Goal: Task Accomplishment & Management: Manage account settings

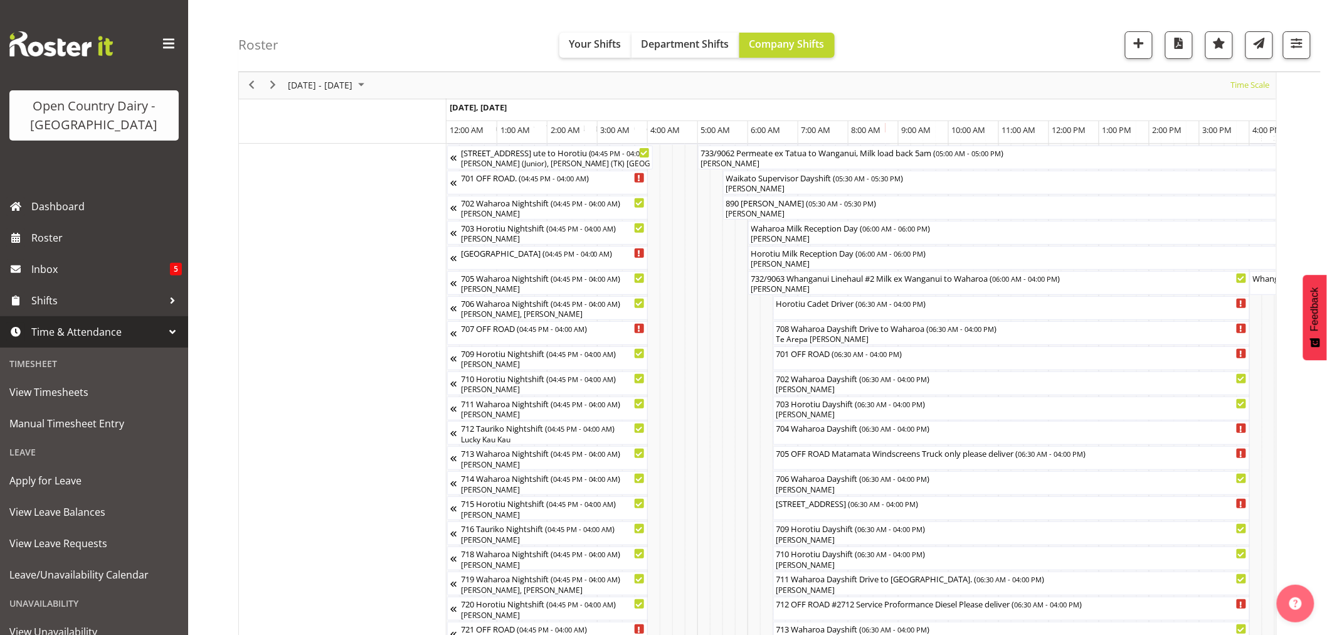
scroll to position [0, 5387]
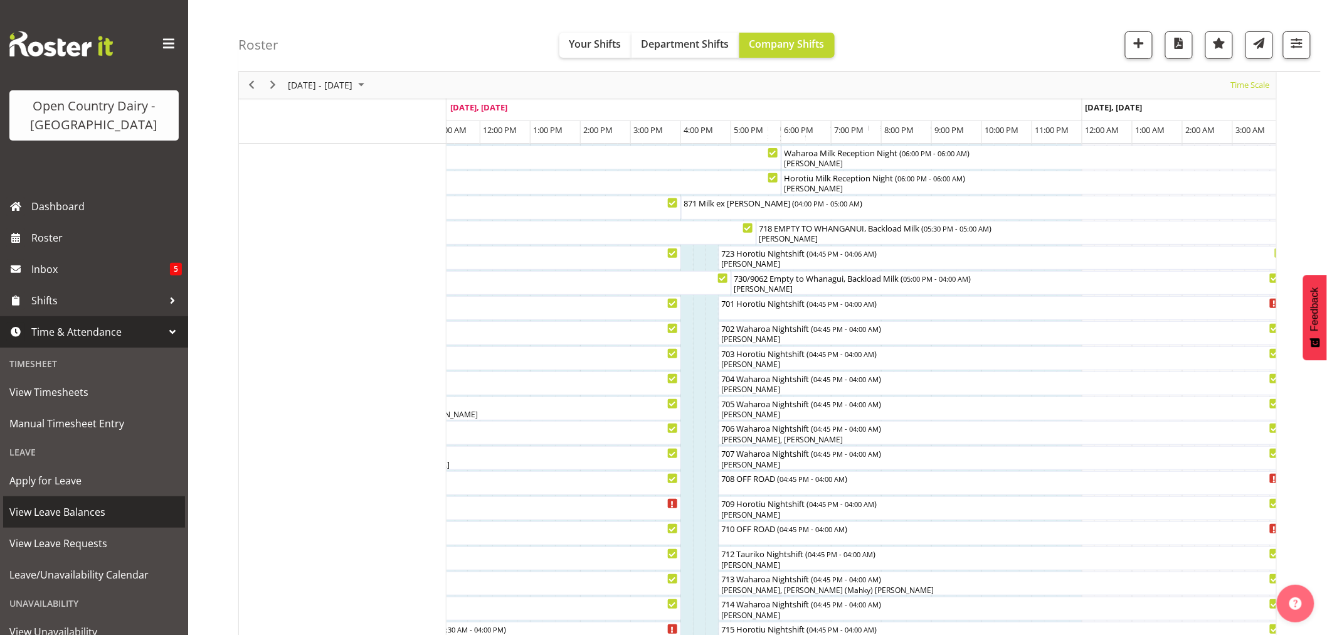
click at [51, 509] on span "View Leave Balances" at bounding box center [93, 511] width 169 height 19
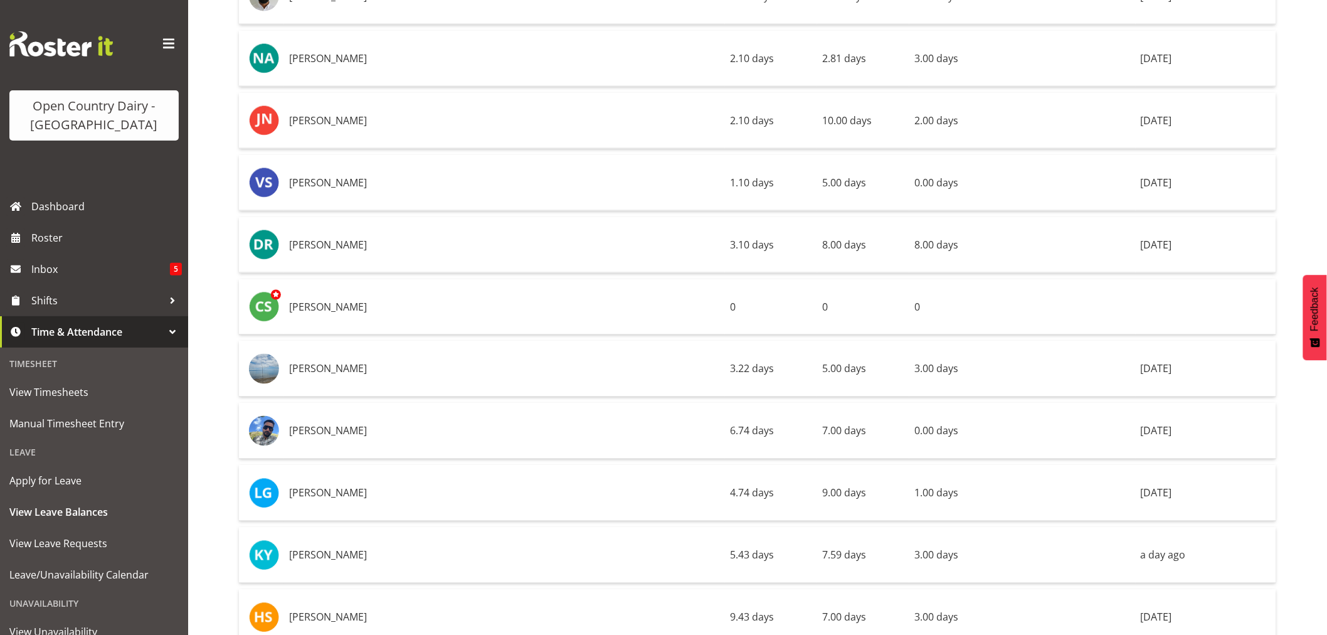
scroll to position [8782, 0]
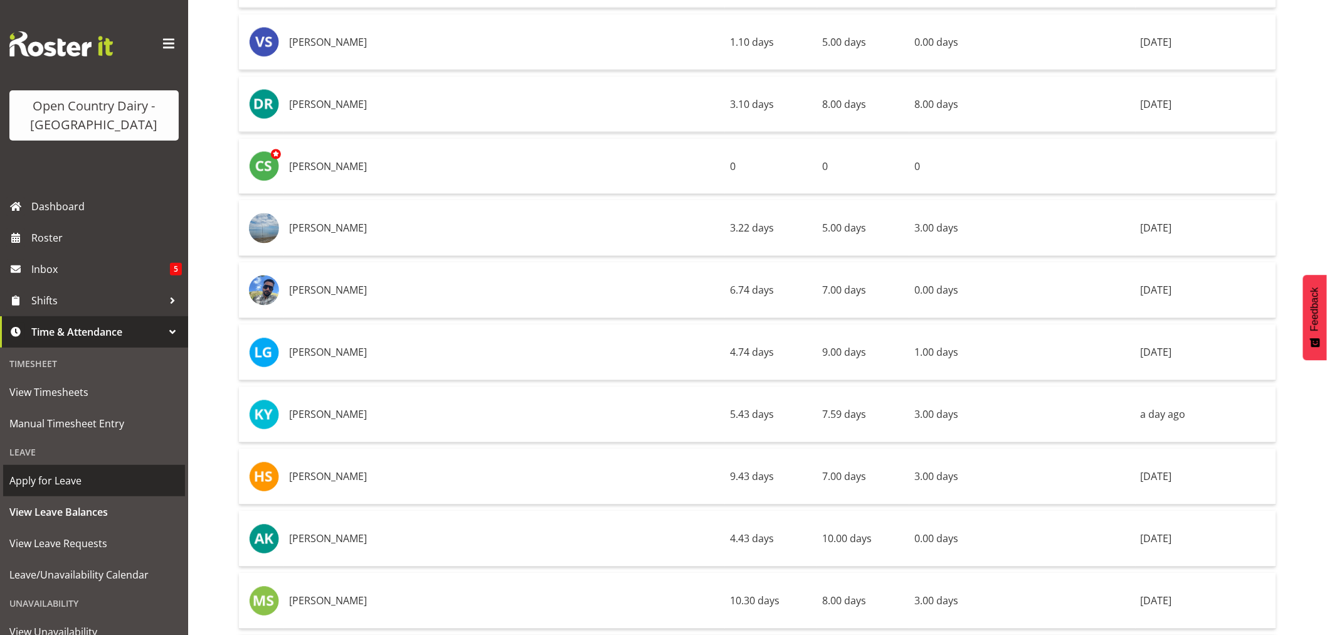
click at [50, 478] on span "Apply for Leave" at bounding box center [93, 480] width 169 height 19
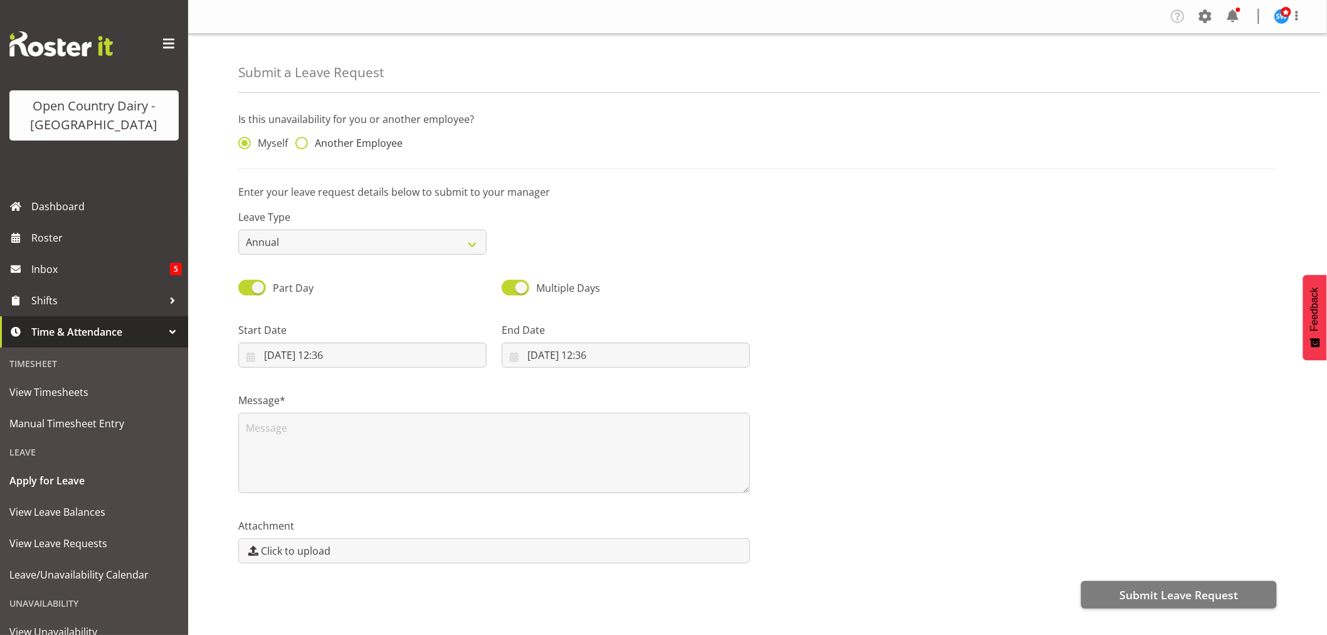
click at [298, 140] on span at bounding box center [301, 143] width 13 height 13
click at [298, 140] on input "Another Employee" at bounding box center [299, 143] width 8 height 8
radio input "true"
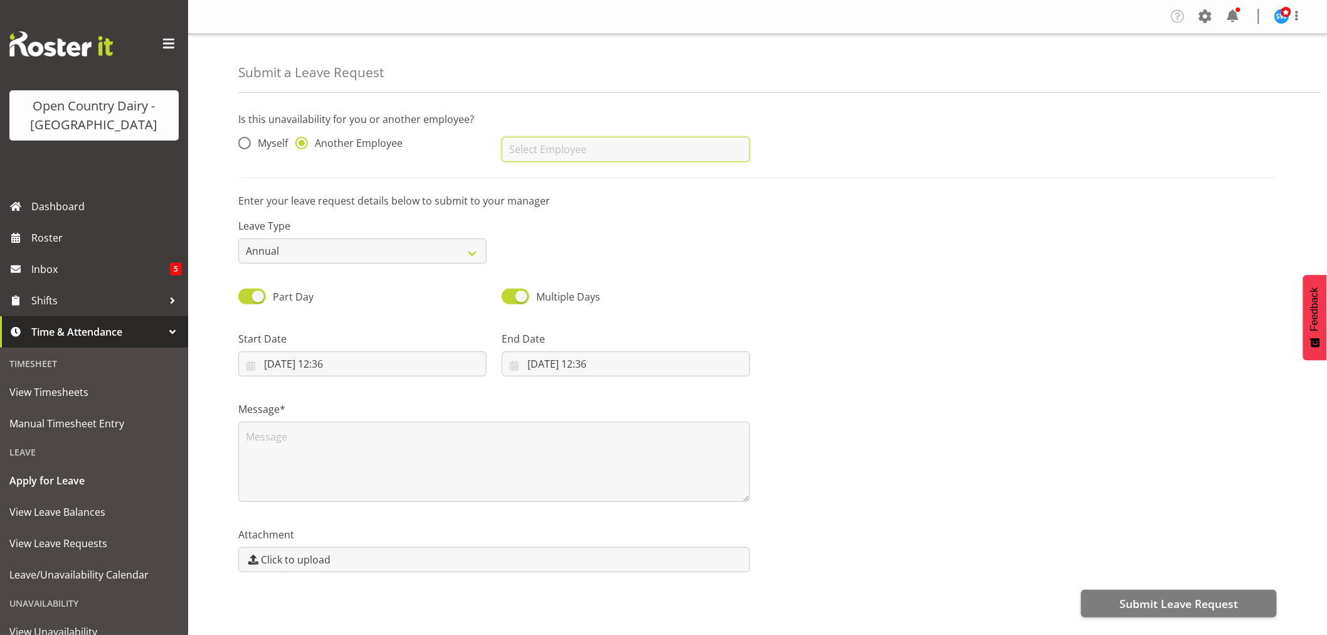
click at [532, 146] on input "text" at bounding box center [626, 149] width 248 height 25
click at [539, 181] on span "[PERSON_NAME]" at bounding box center [551, 181] width 78 height 14
type input "[PERSON_NAME]"
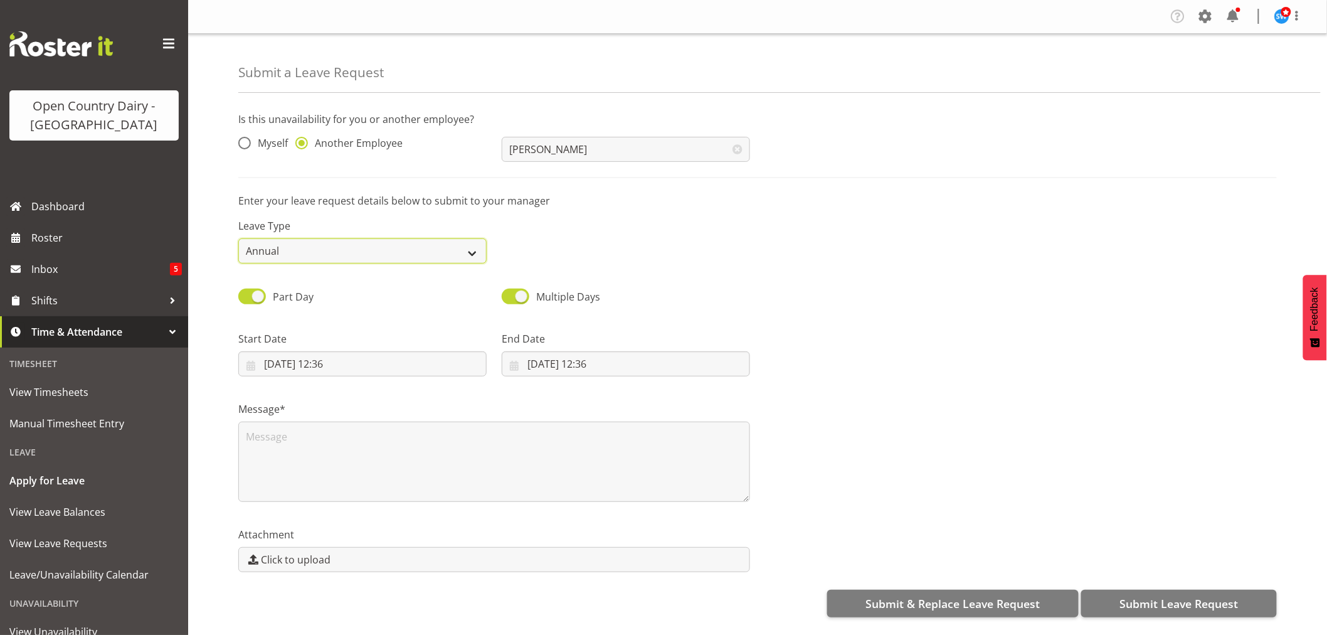
click at [471, 252] on select "Annual Sick Leave Without Pay Bereavement Domestic Violence Parental Jury Servi…" at bounding box center [362, 250] width 248 height 25
select select "Sick"
click at [238, 238] on select "Annual Sick Leave Without Pay Bereavement Domestic Violence Parental Jury Servi…" at bounding box center [362, 250] width 248 height 25
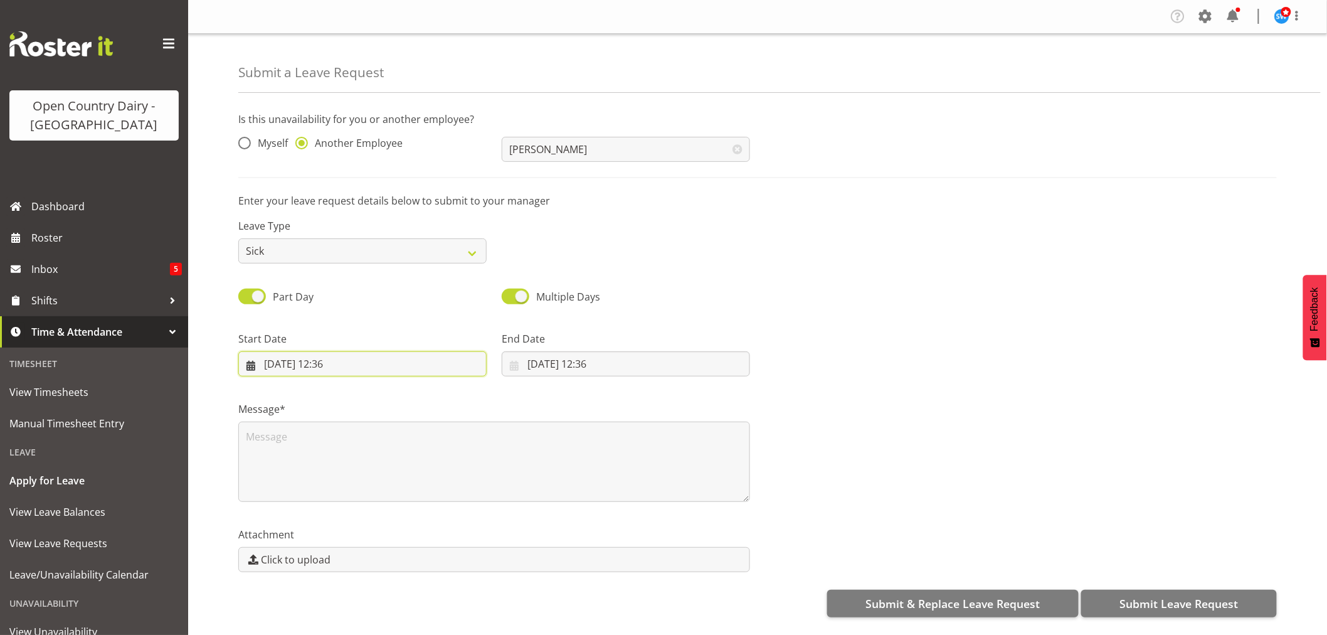
click at [336, 369] on input "15/08/2025, 12:36" at bounding box center [362, 363] width 248 height 25
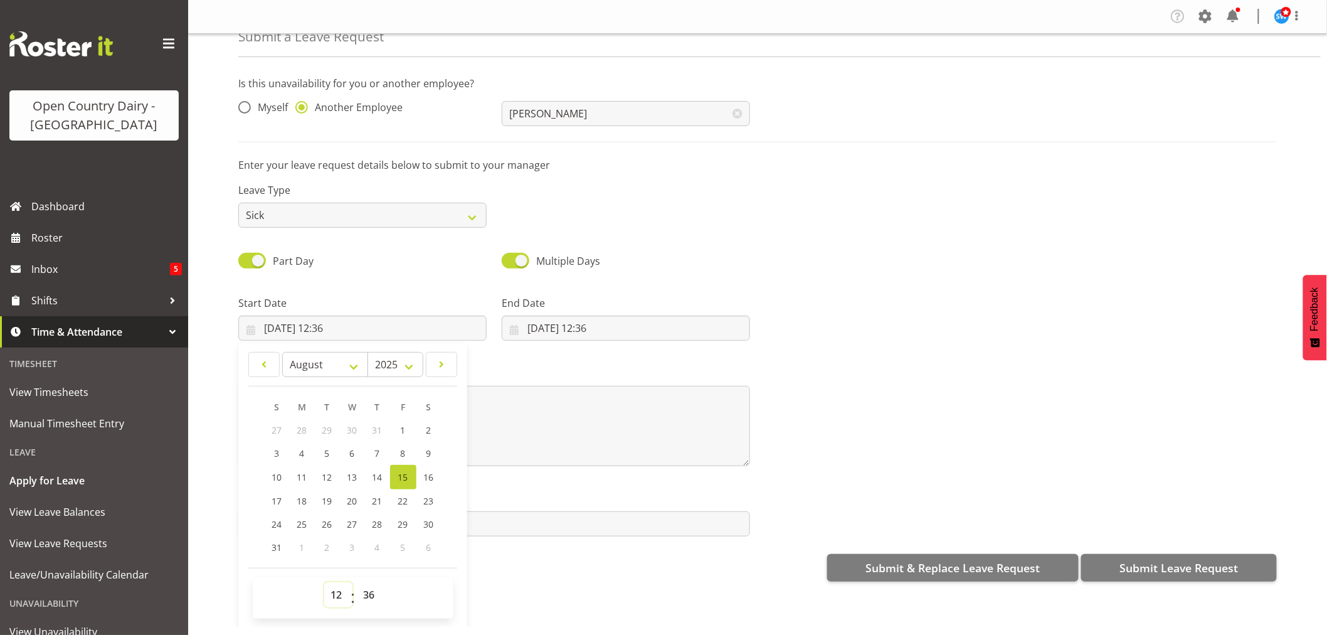
click at [334, 596] on select "00 01 02 03 04 05 06 07 08 09 10 11 12 13 14 15 16 17 18 19 20 21 22 23" at bounding box center [338, 594] width 28 height 25
select select "16"
click at [324, 582] on select "00 01 02 03 04 05 06 07 08 09 10 11 12 13 14 15 16 17 18 19 20 21 22 23" at bounding box center [338, 594] width 28 height 25
type input "15/08/2025, 16:36"
click at [373, 594] on select "00 01 02 03 04 05 06 07 08 09 10 11 12 13 14 15 16 17 18 19 20 21 22 23 24 25 2…" at bounding box center [371, 594] width 28 height 25
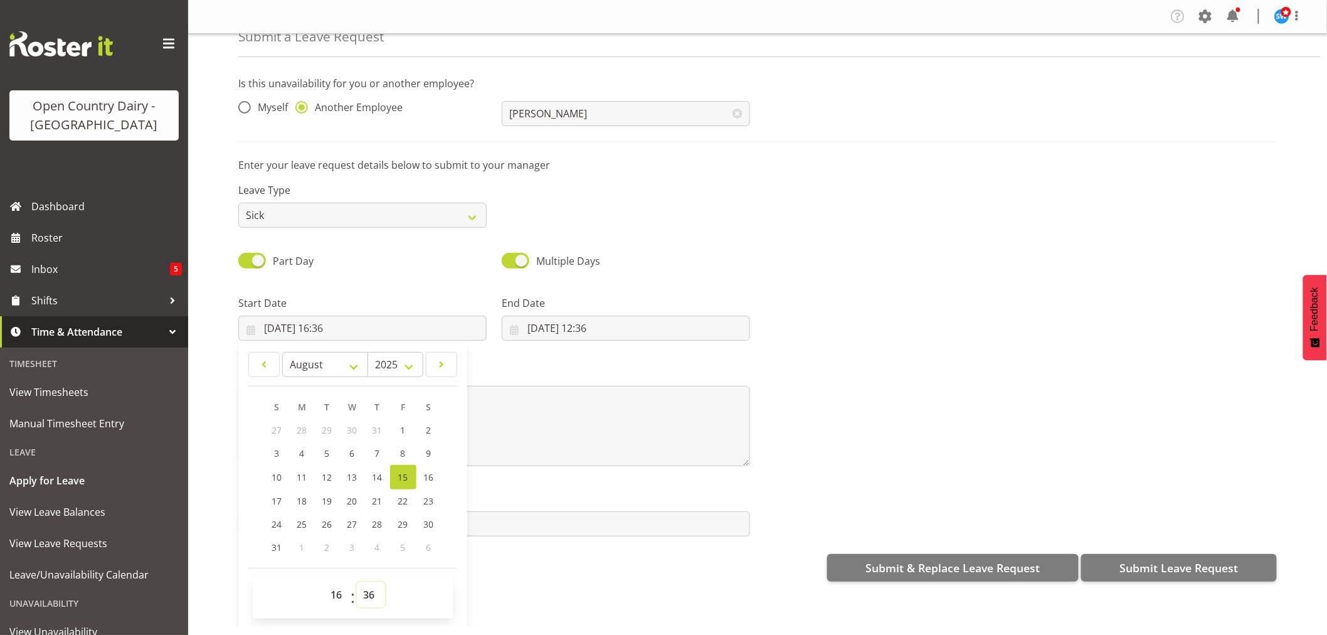
select select "45"
click at [357, 582] on select "00 01 02 03 04 05 06 07 08 09 10 11 12 13 14 15 16 17 18 19 20 21 22 23 24 25 2…" at bounding box center [371, 594] width 28 height 25
type input "[DATE] 16:45"
click at [572, 323] on input "15/08/2025, 12:36" at bounding box center [626, 328] width 248 height 25
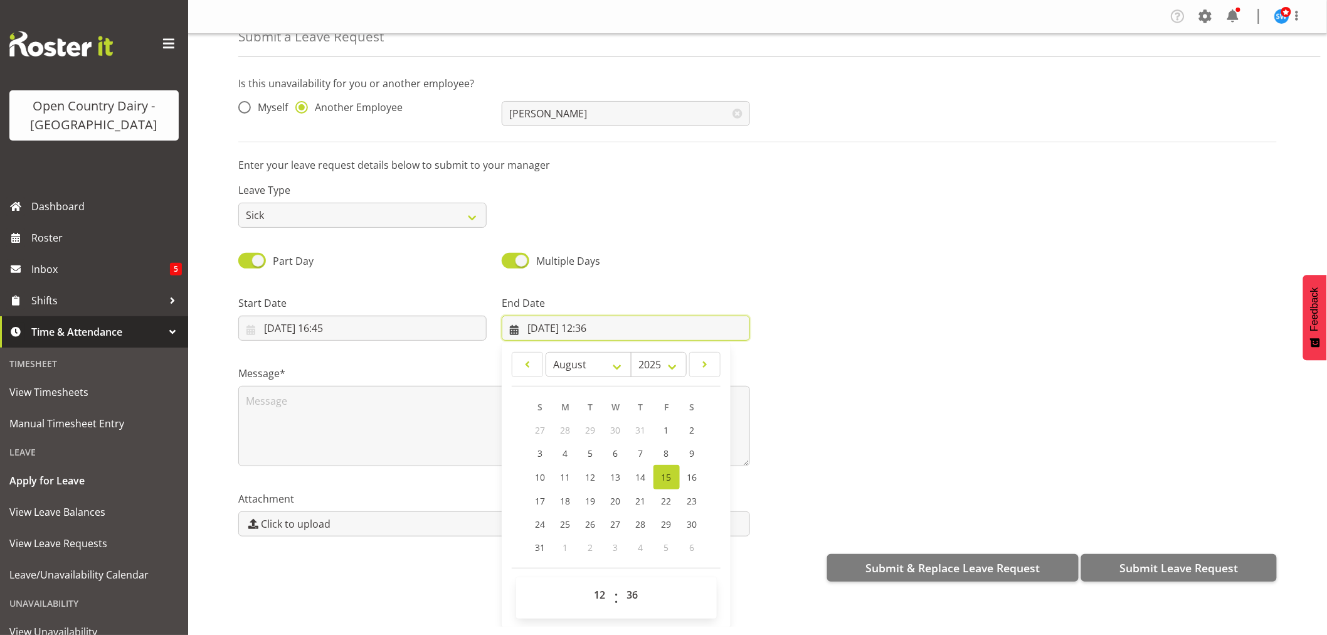
scroll to position [3, 0]
click at [688, 473] on span "16" at bounding box center [693, 477] width 10 height 12
type input "16/08/2025, 12:36"
click at [595, 585] on select "00 01 02 03 04 05 06 07 08 09 10 11 12 13 14 15 16 17 18 19 20 21 22 23" at bounding box center [602, 594] width 28 height 25
select select "4"
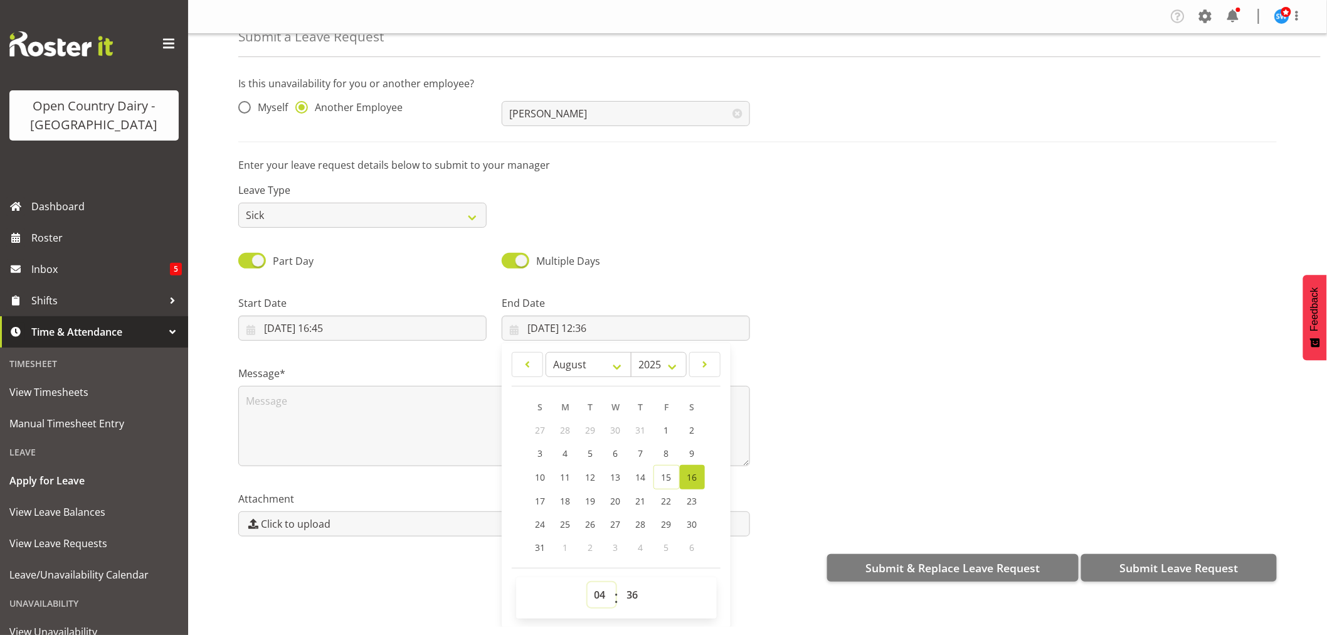
click at [588, 582] on select "00 01 02 03 04 05 06 07 08 09 10 11 12 13 14 15 16 17 18 19 20 21 22 23" at bounding box center [602, 594] width 28 height 25
type input "16/08/2025, 04:36"
click at [626, 587] on select "00 01 02 03 04 05 06 07 08 09 10 11 12 13 14 15 16 17 18 19 20 21 22 23 24 25 2…" at bounding box center [634, 594] width 28 height 25
select select "0"
click at [620, 582] on select "00 01 02 03 04 05 06 07 08 09 10 11 12 13 14 15 16 17 18 19 20 21 22 23 24 25 2…" at bounding box center [634, 594] width 28 height 25
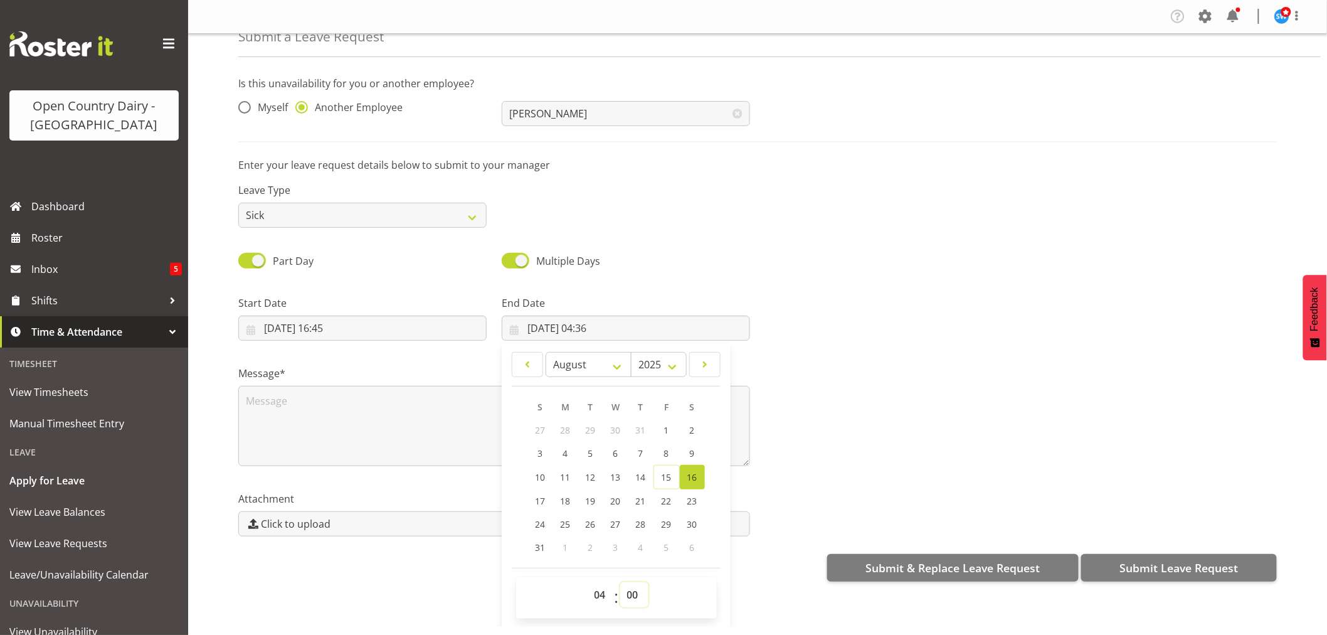
type input "[DATE] 04:00"
click at [289, 410] on textarea at bounding box center [494, 426] width 512 height 80
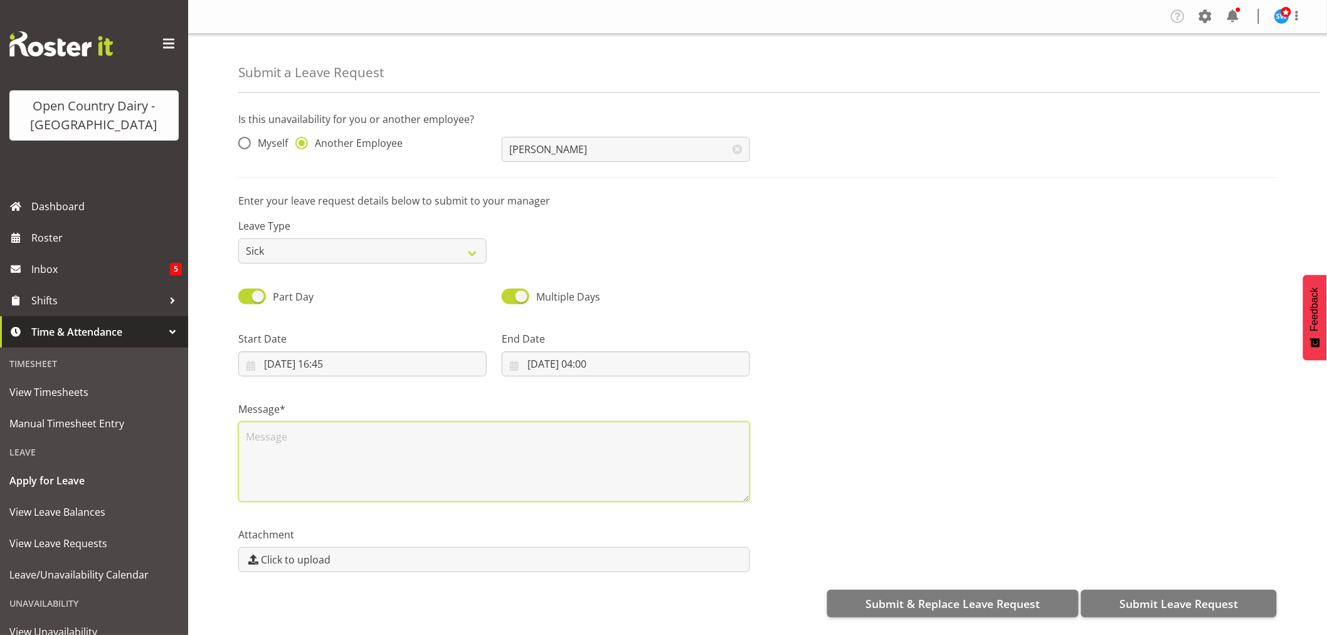
scroll to position [0, 0]
type textarea "Phoned in sick"
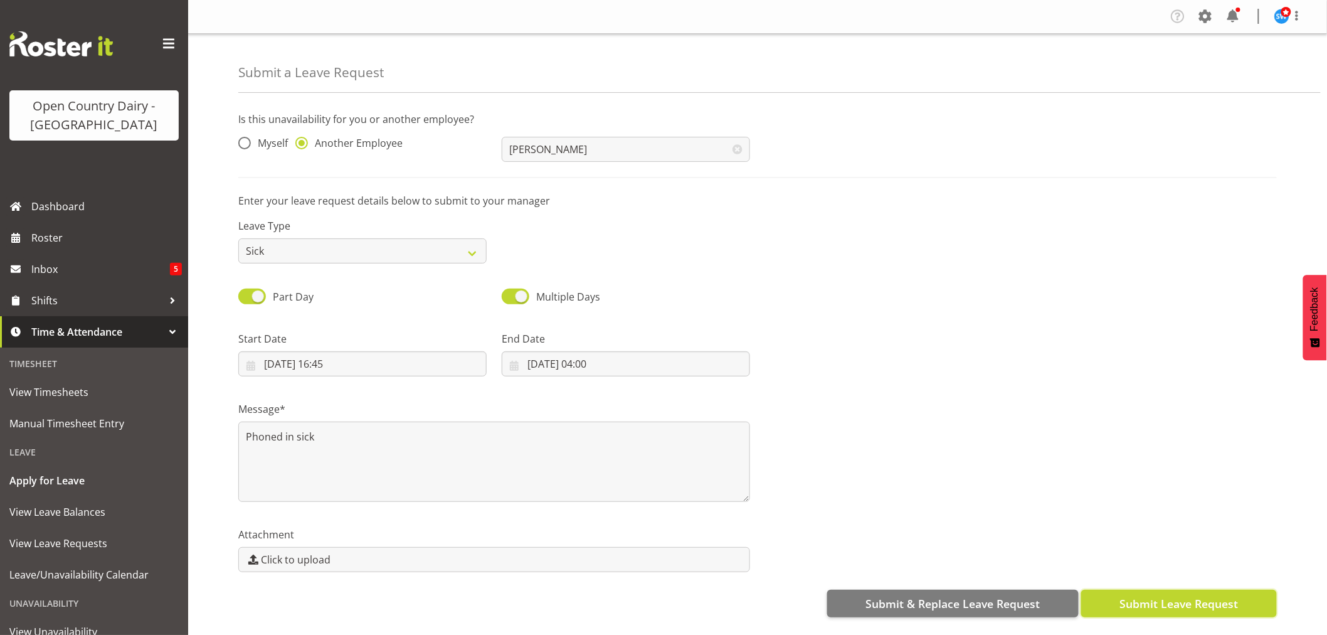
click at [1206, 595] on span "Submit Leave Request" at bounding box center [1179, 603] width 119 height 16
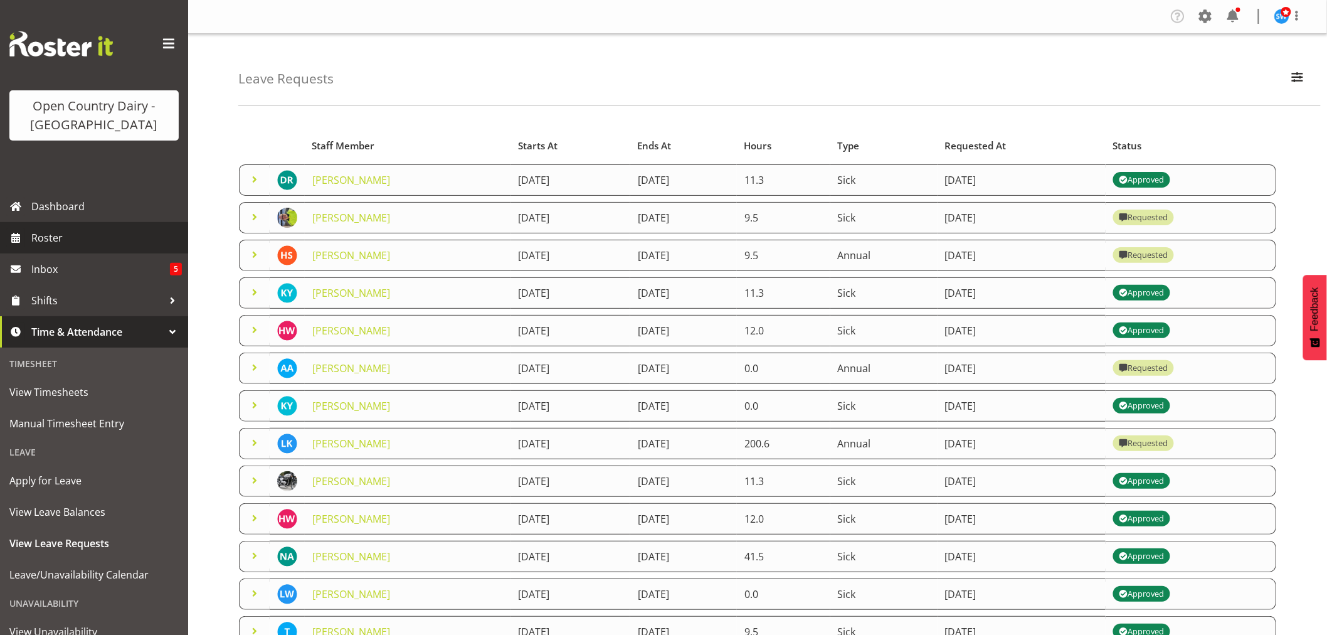
click at [49, 230] on span "Roster" at bounding box center [106, 237] width 151 height 19
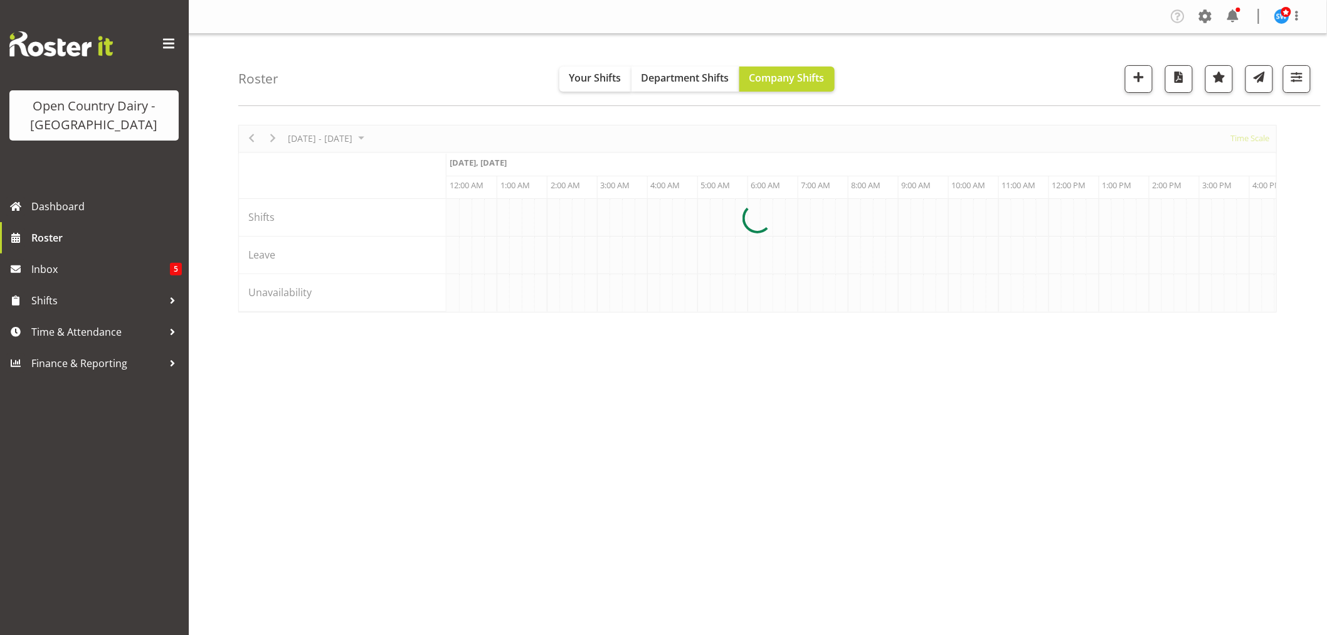
scroll to position [0, 4818]
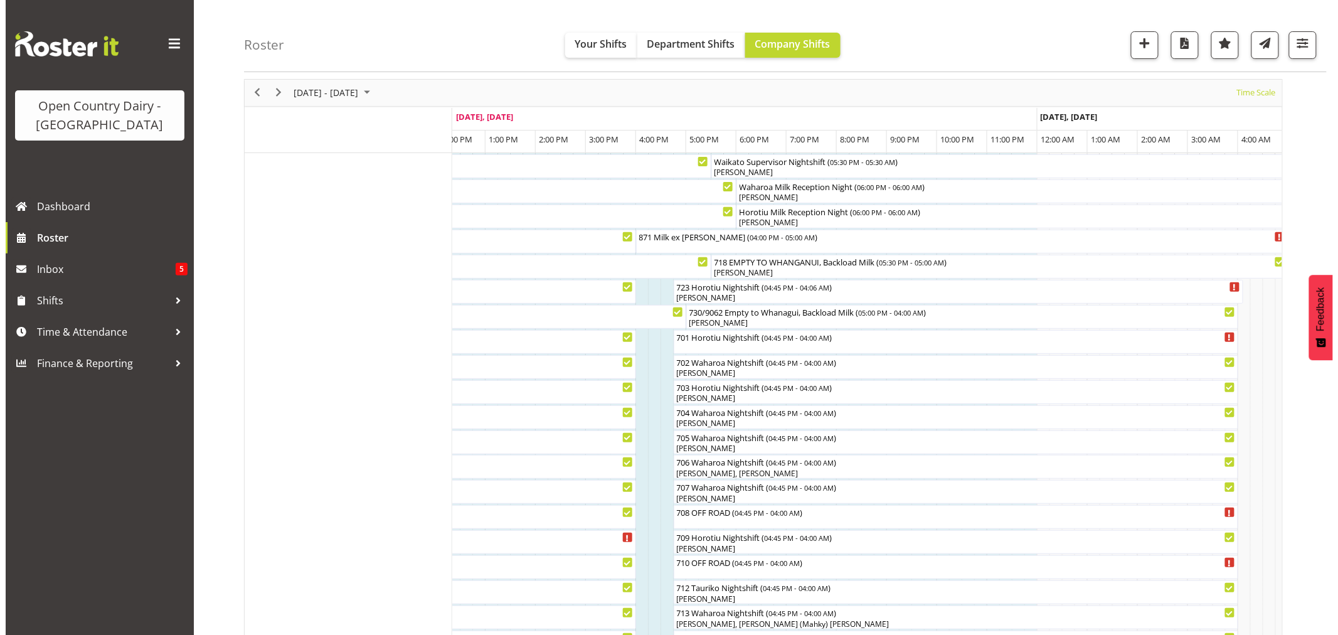
scroll to position [10, 0]
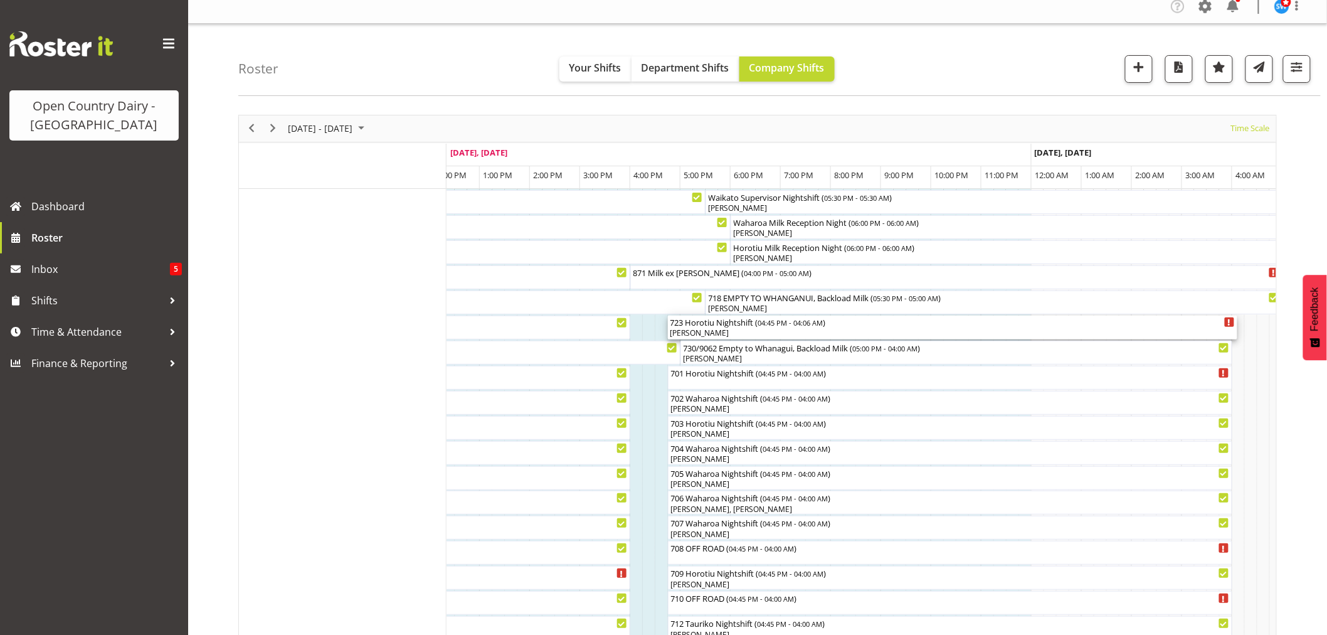
click at [731, 330] on div "[PERSON_NAME]" at bounding box center [953, 332] width 565 height 11
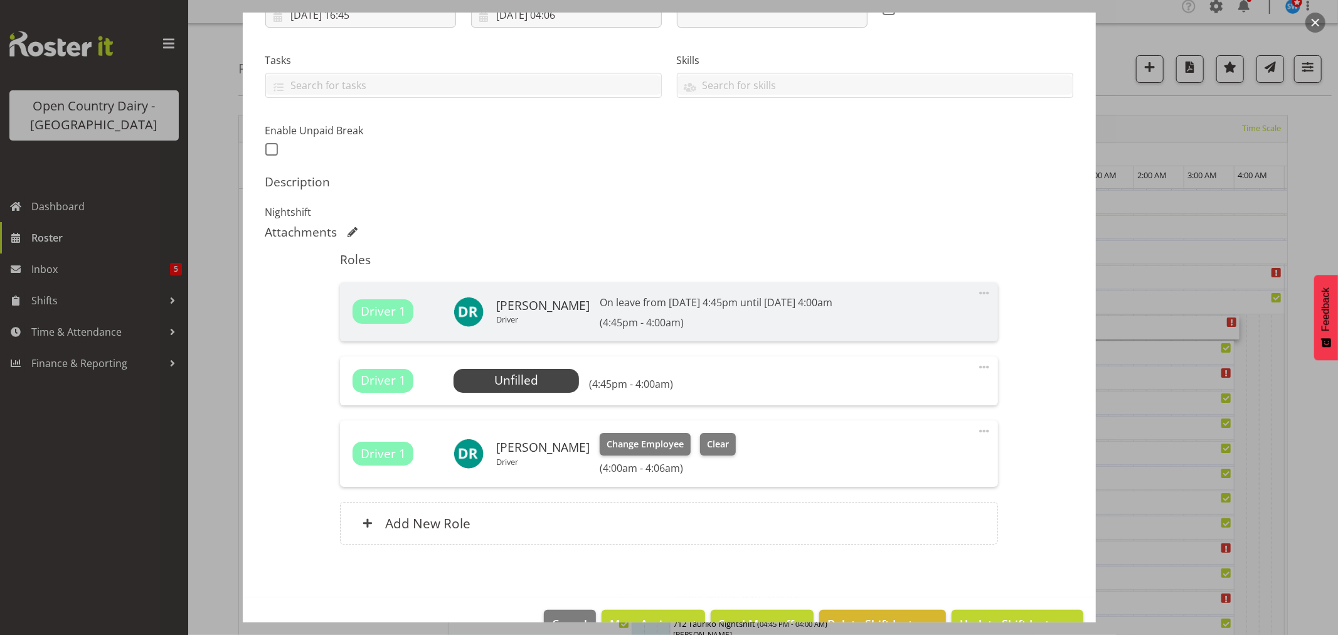
scroll to position [271, 0]
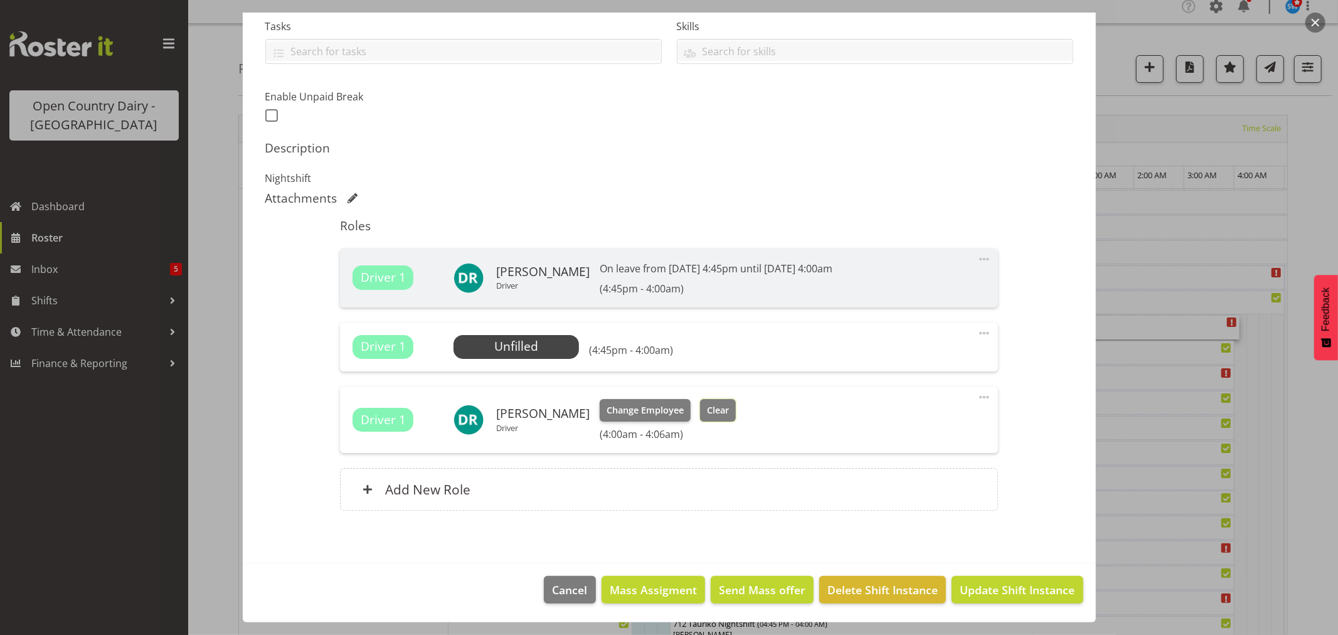
click at [707, 405] on span "Clear" at bounding box center [718, 410] width 22 height 14
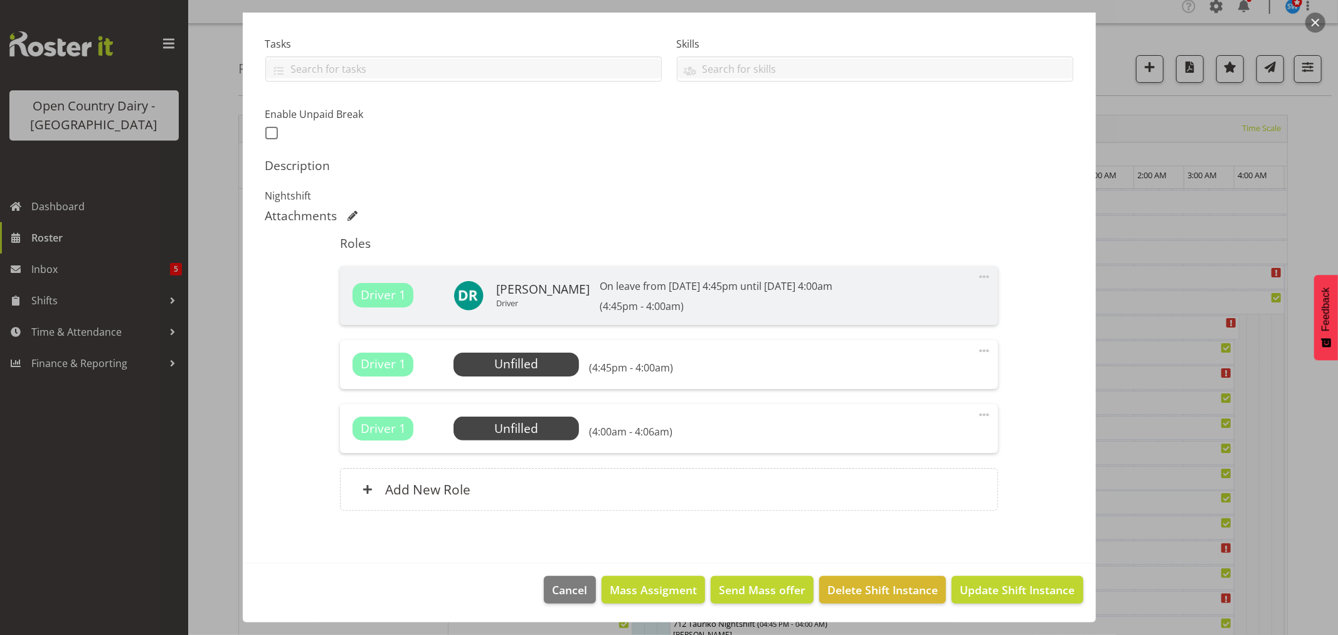
scroll to position [253, 0]
click at [974, 585] on span "Update Shift Instance" at bounding box center [1017, 590] width 115 height 16
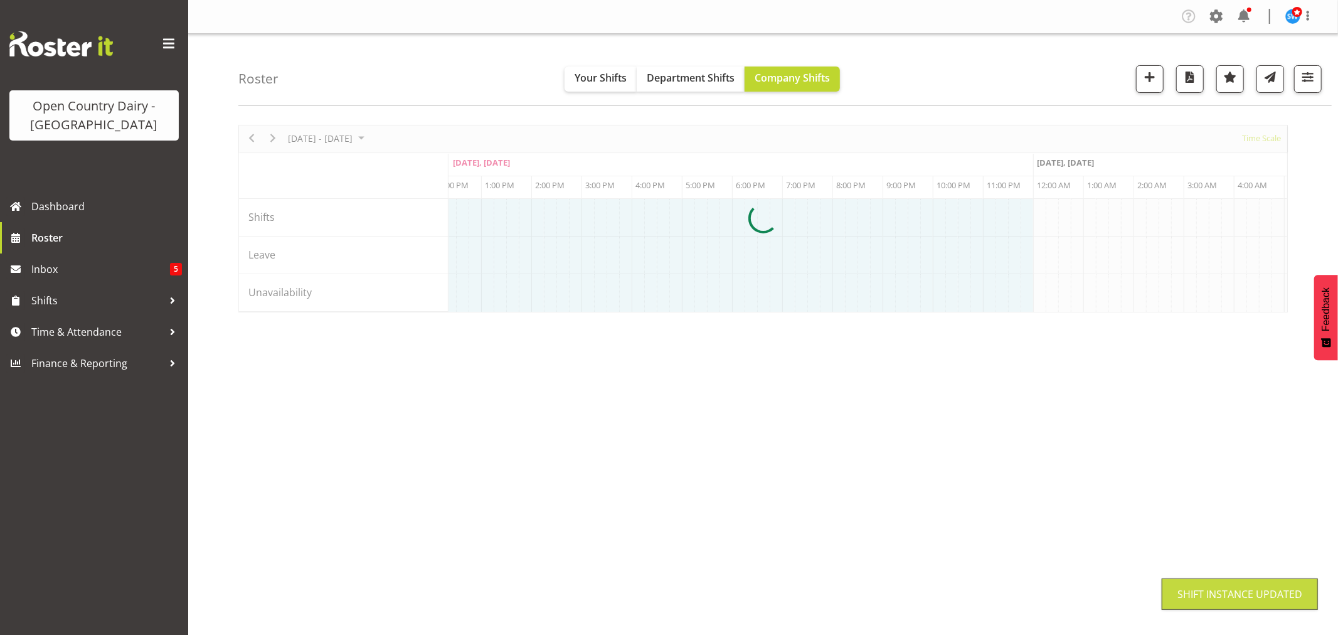
scroll to position [0, 0]
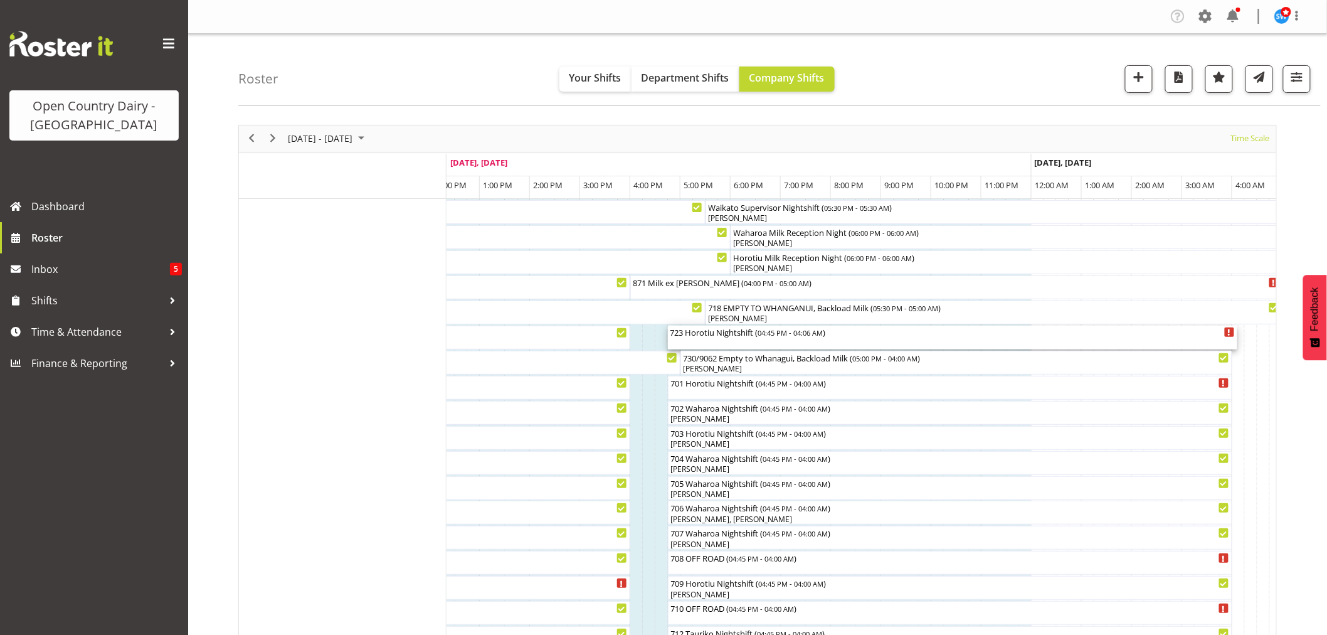
click at [738, 339] on div "723 Horotiu Nightshift ( 04:45 PM - 04:06 AM )" at bounding box center [953, 338] width 565 height 24
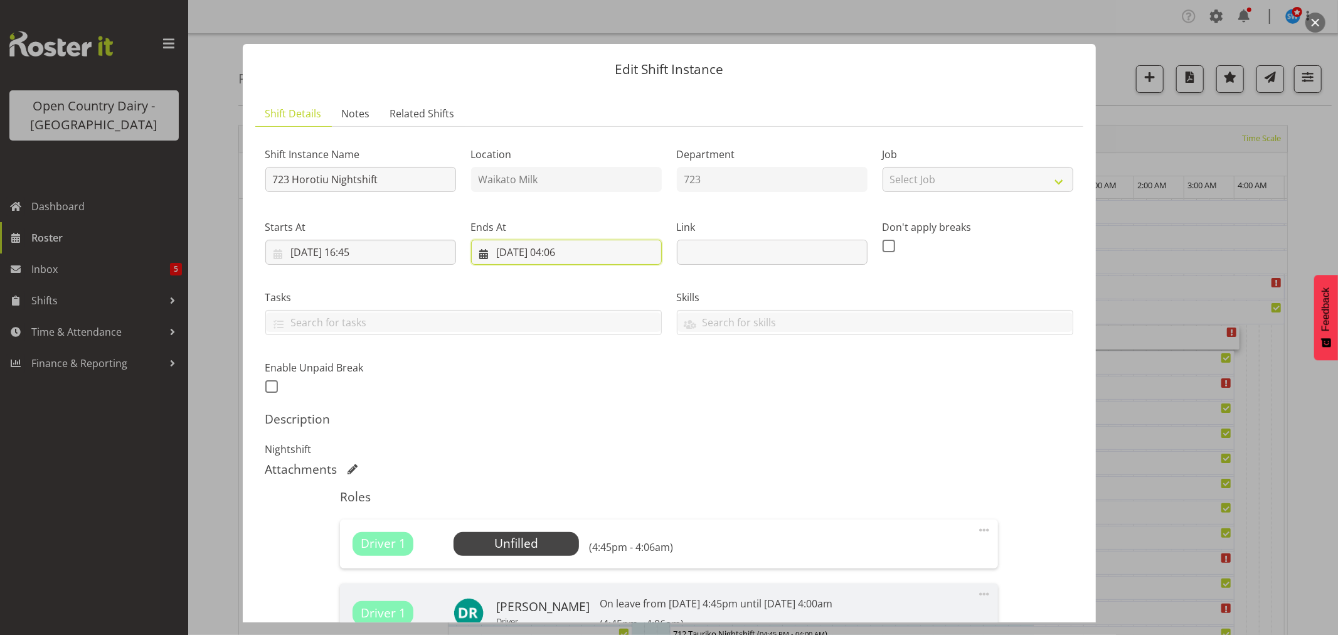
click at [571, 246] on input "[DATE] 04:06" at bounding box center [566, 252] width 191 height 25
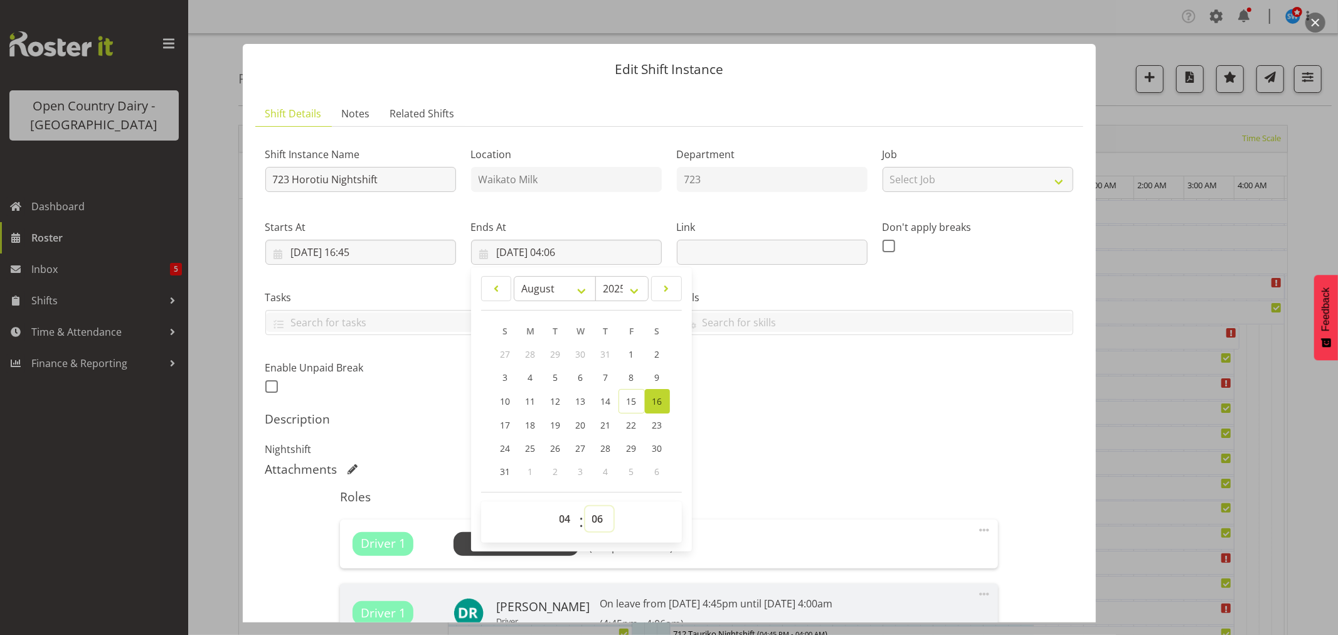
click at [595, 515] on select "00 01 02 03 04 05 06 07 08 09 10 11 12 13 14 15 16 17 18 19 20 21 22 23 24 25 2…" at bounding box center [599, 518] width 28 height 25
select select "0"
click at [585, 506] on select "00 01 02 03 04 05 06 07 08 09 10 11 12 13 14 15 16 17 18 19 20 21 22 23 24 25 2…" at bounding box center [599, 518] width 28 height 25
type input "[DATE] 04:00"
click at [878, 442] on p "Nightshift" at bounding box center [669, 449] width 808 height 15
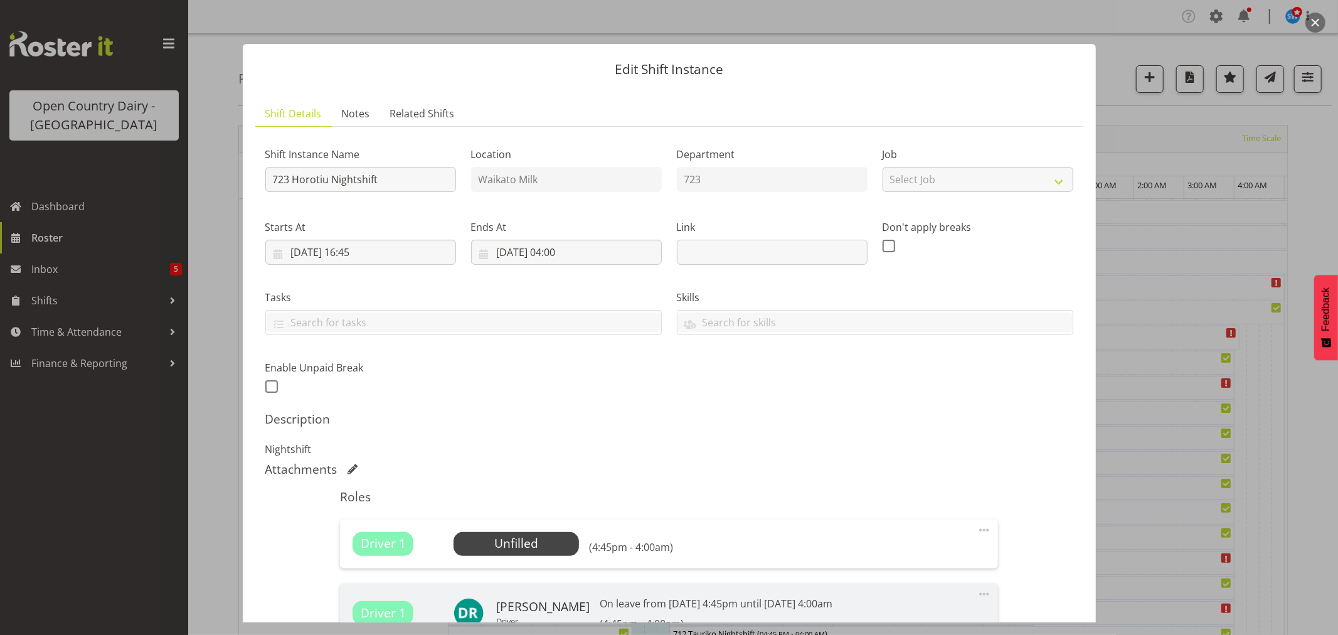
scroll to position [253, 0]
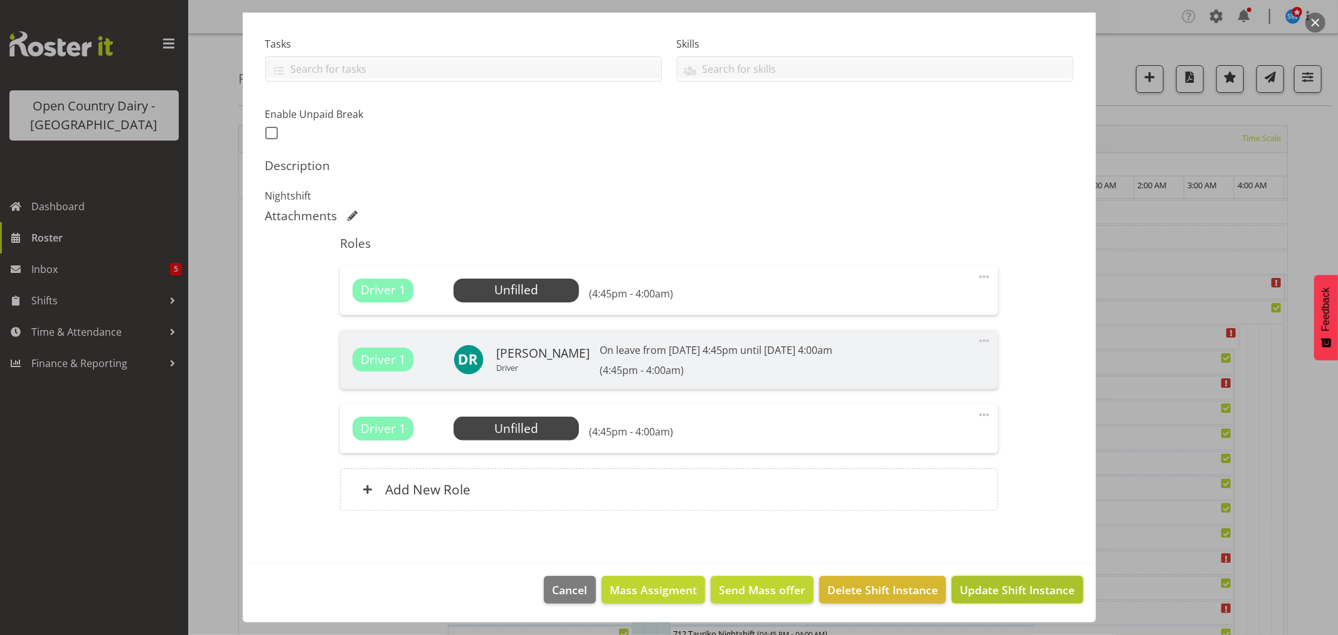
click at [1013, 584] on span "Update Shift Instance" at bounding box center [1017, 590] width 115 height 16
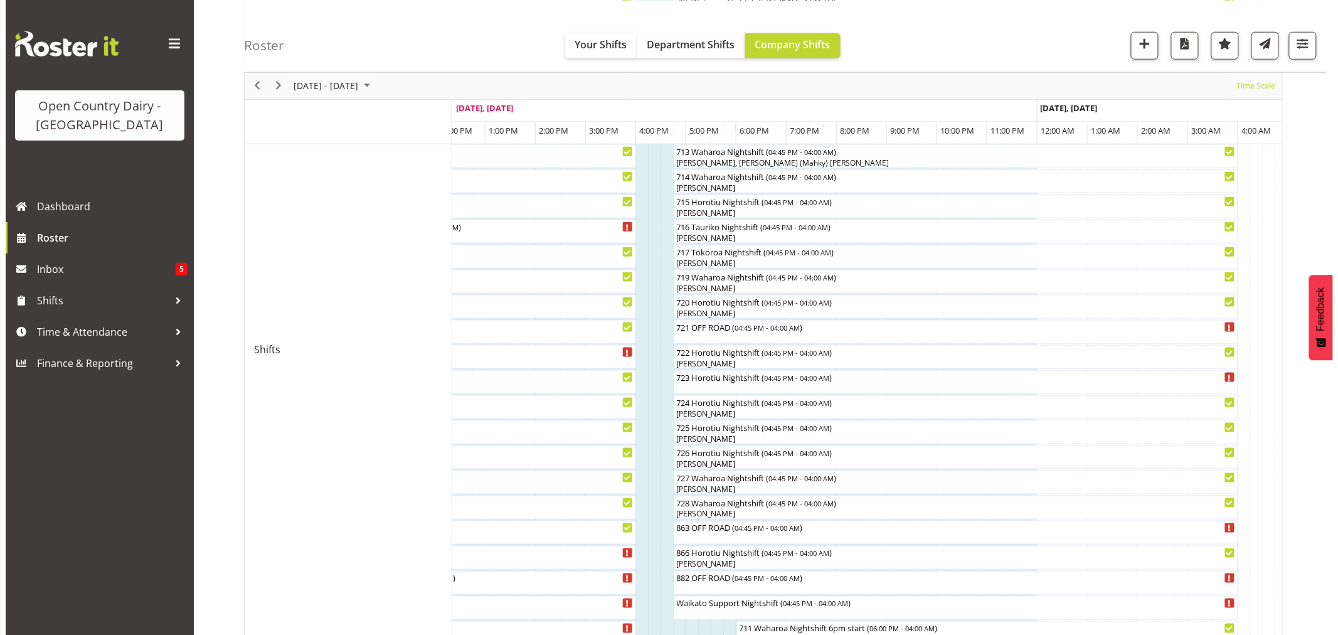
scroll to position [487, 0]
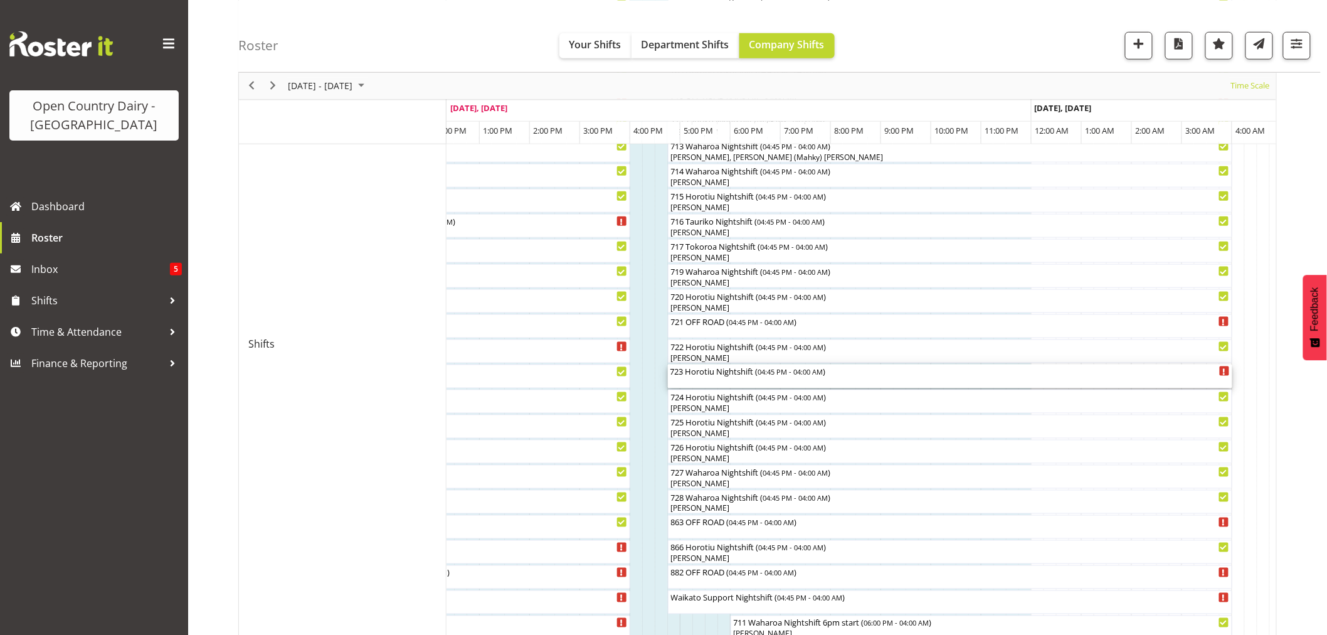
click at [737, 380] on div "723 Horotiu Nightshift ( 04:45 PM - 04:00 AM )" at bounding box center [951, 376] width 560 height 24
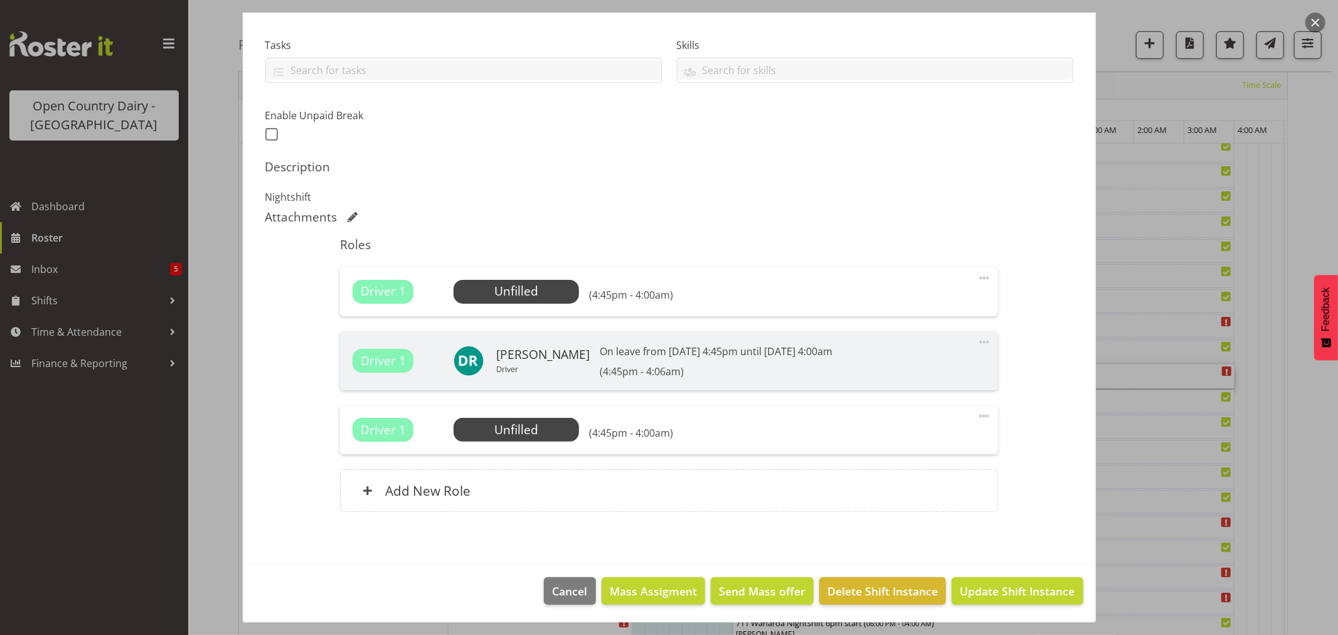
scroll to position [253, 0]
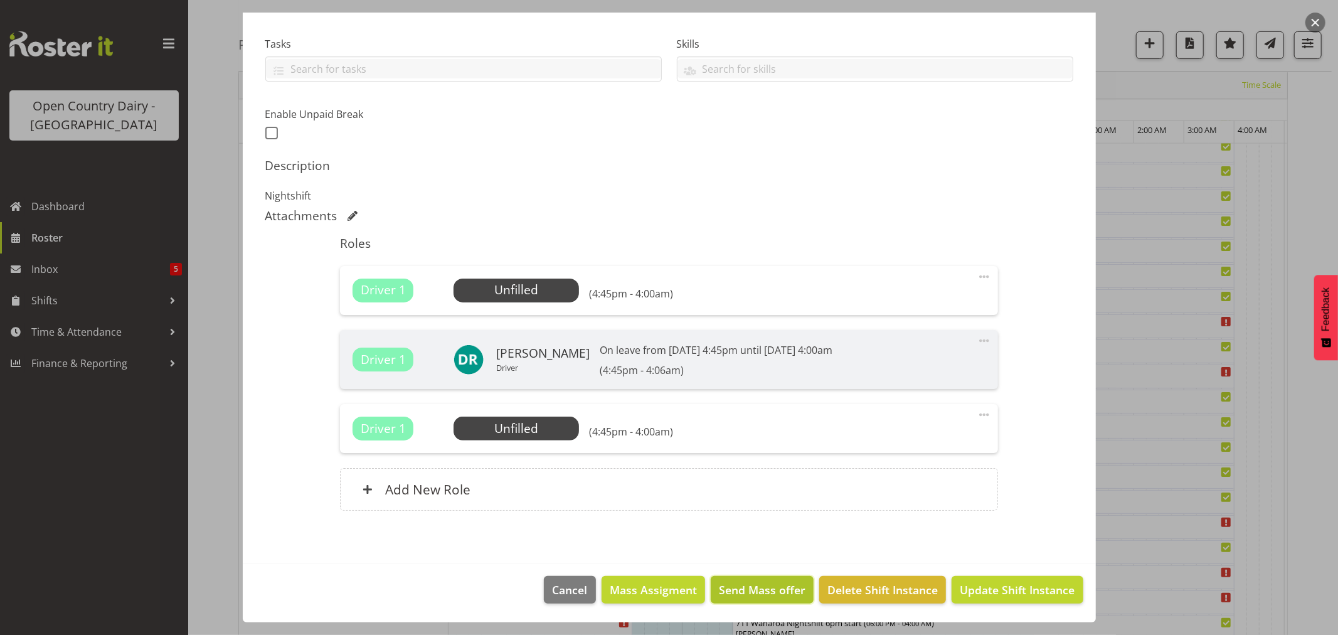
click at [725, 587] on span "Send Mass offer" at bounding box center [762, 590] width 87 height 16
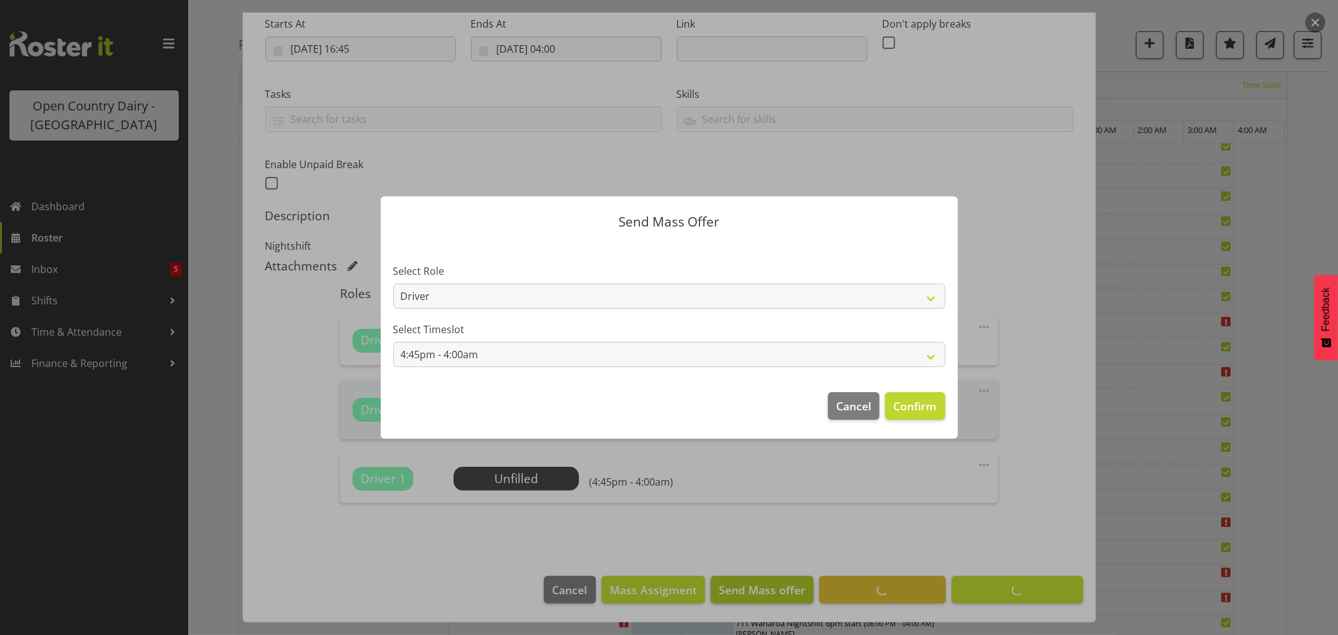
scroll to position [203, 0]
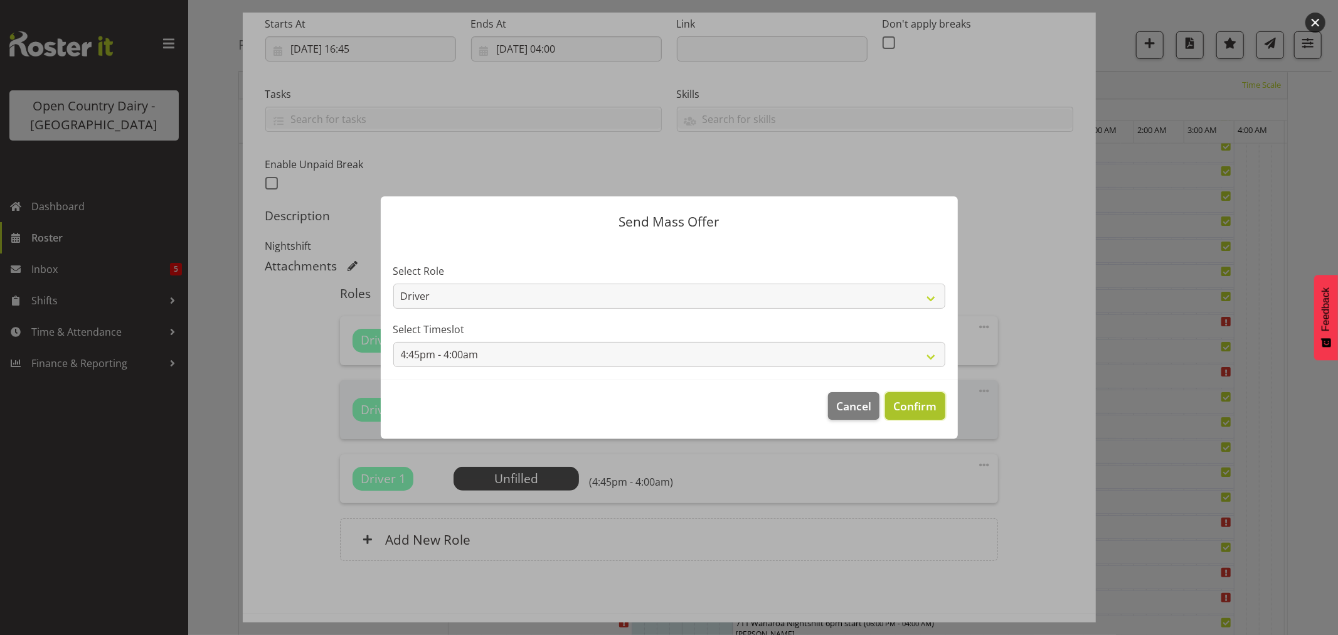
click at [901, 396] on button "Confirm" at bounding box center [915, 406] width 60 height 28
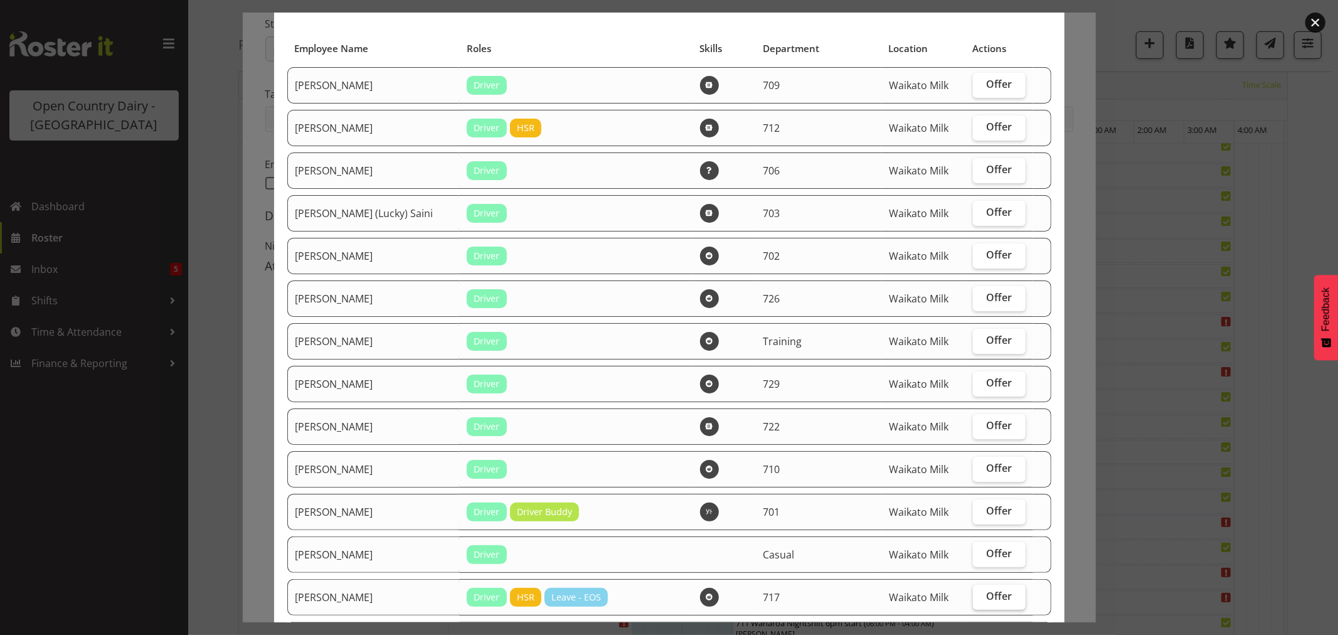
scroll to position [70, 0]
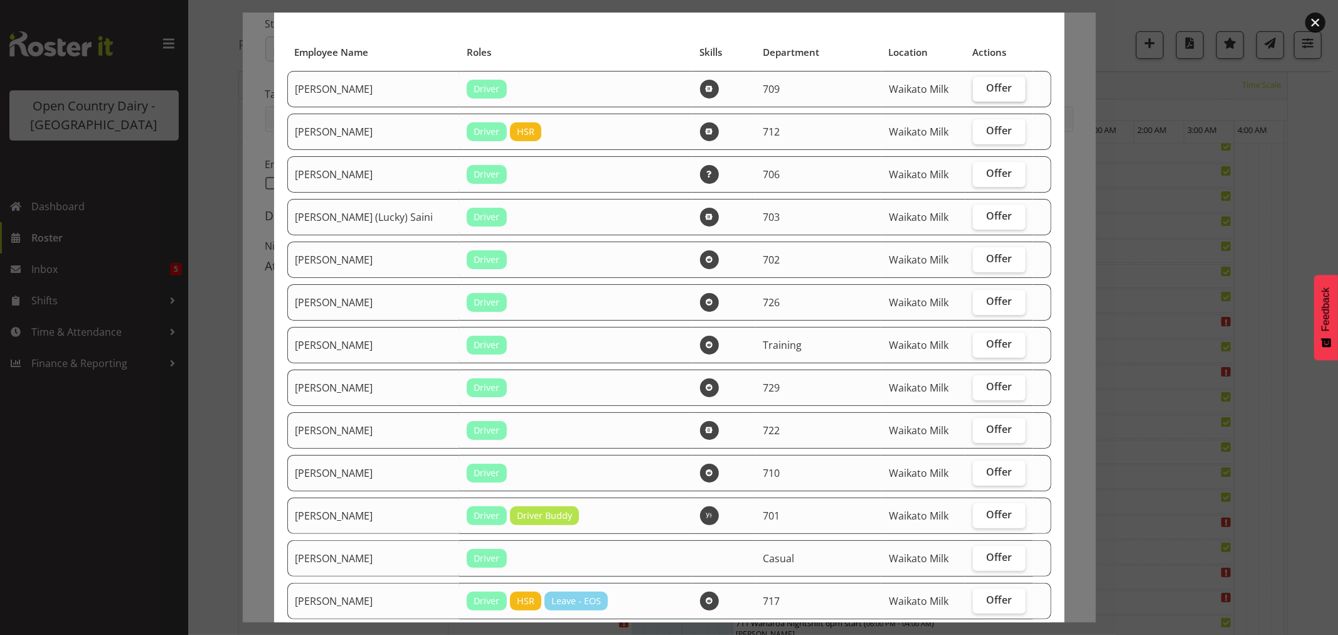
click at [987, 83] on span "Offer" at bounding box center [1000, 88] width 26 height 13
click at [981, 84] on input "Offer" at bounding box center [977, 88] width 8 height 8
checkbox input "true"
click at [987, 211] on span "Offer" at bounding box center [1000, 216] width 26 height 13
click at [981, 212] on input "Offer" at bounding box center [977, 216] width 8 height 8
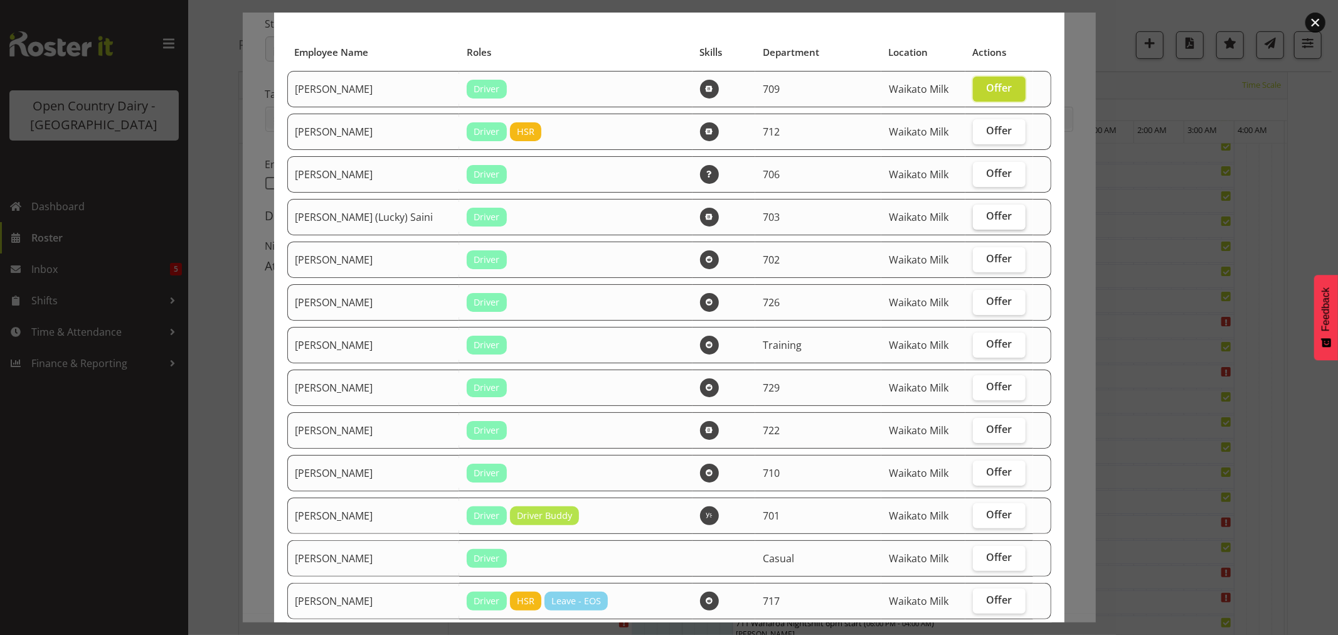
checkbox input "true"
click at [987, 432] on span "Offer" at bounding box center [1000, 429] width 26 height 13
click at [980, 432] on input "Offer" at bounding box center [977, 429] width 8 height 8
checkbox input "true"
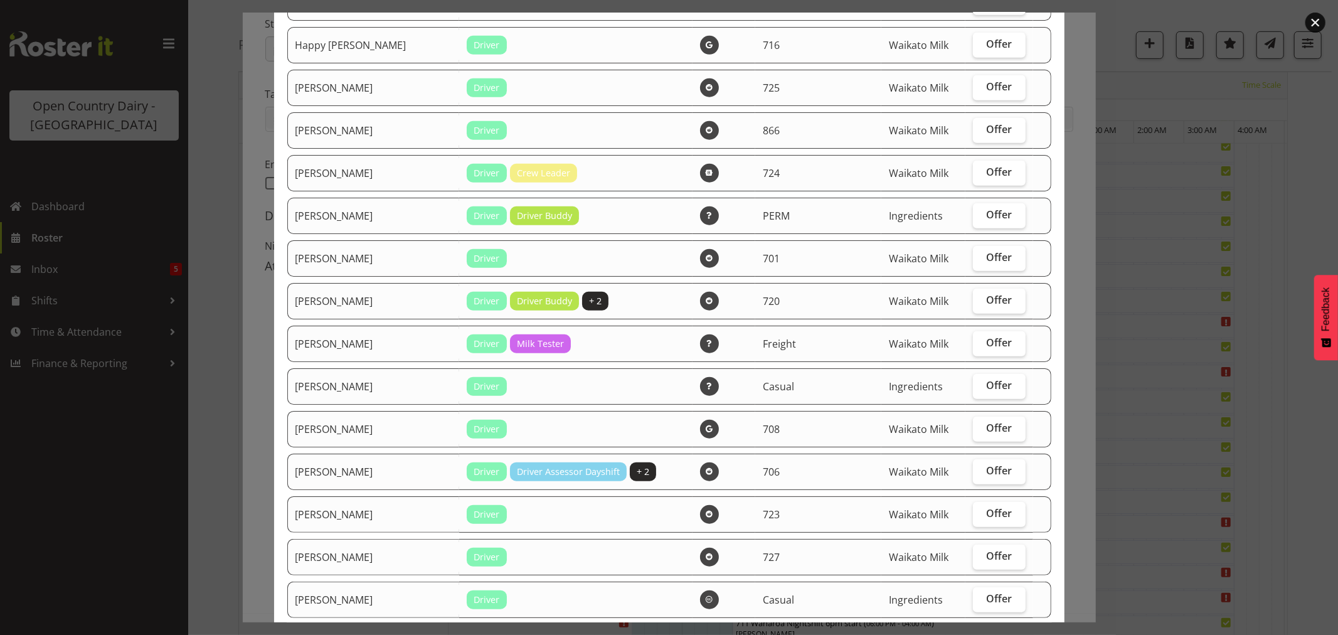
scroll to position [824, 0]
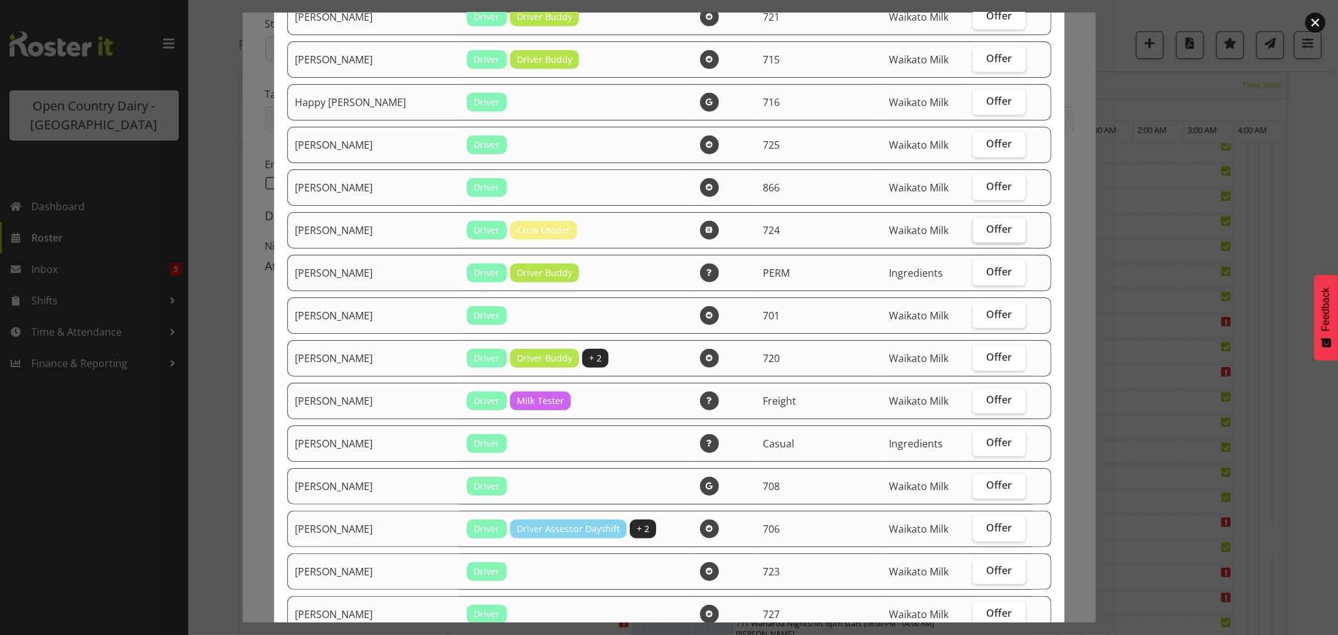
click at [987, 228] on span "Offer" at bounding box center [1000, 229] width 26 height 13
click at [981, 228] on input "Offer" at bounding box center [977, 229] width 8 height 8
checkbox input "true"
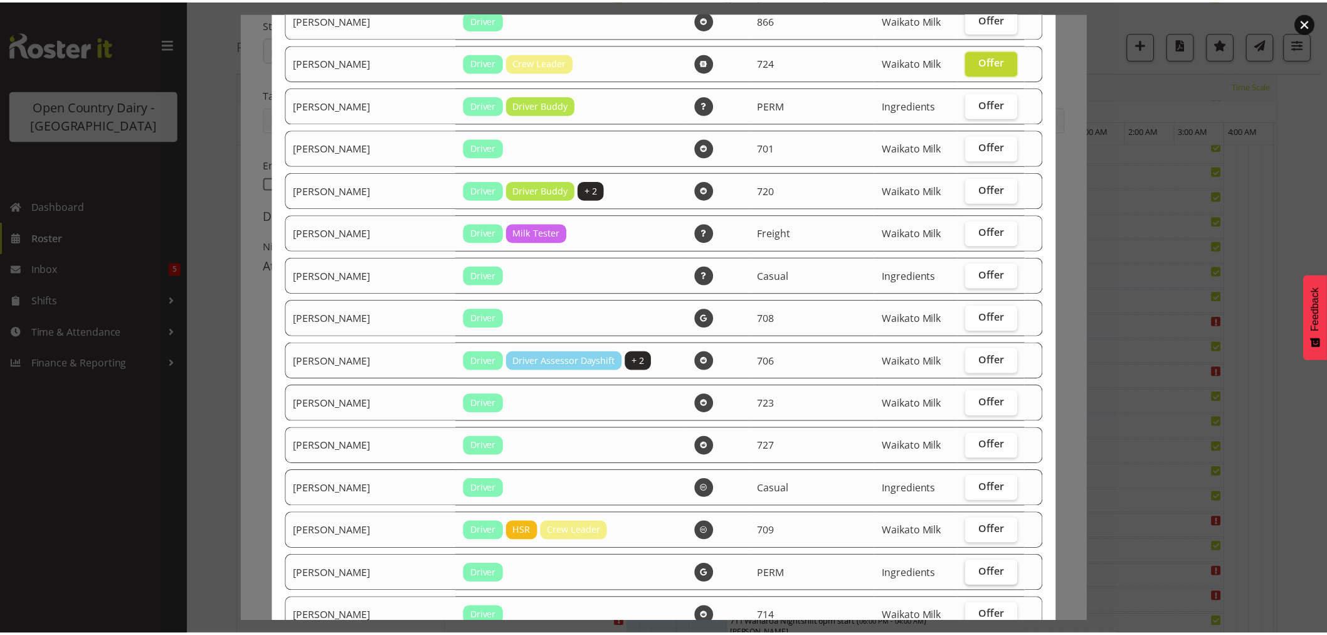
scroll to position [1173, 0]
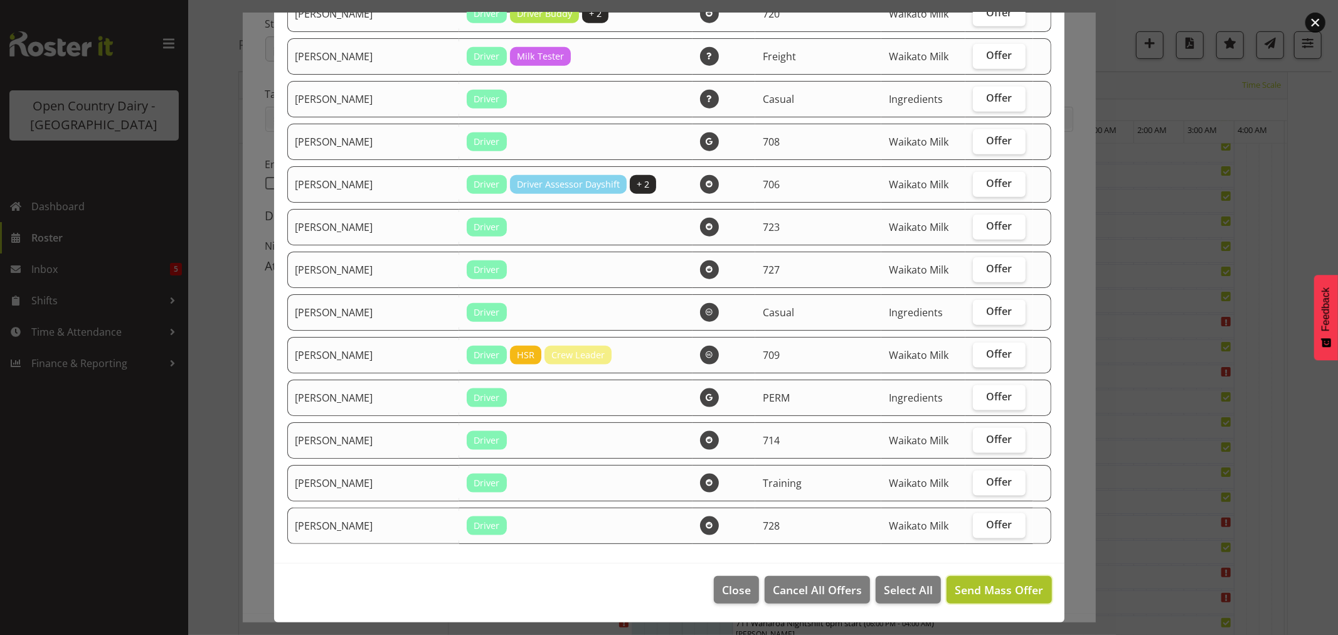
click at [991, 585] on span "Send Mass Offer" at bounding box center [999, 589] width 88 height 15
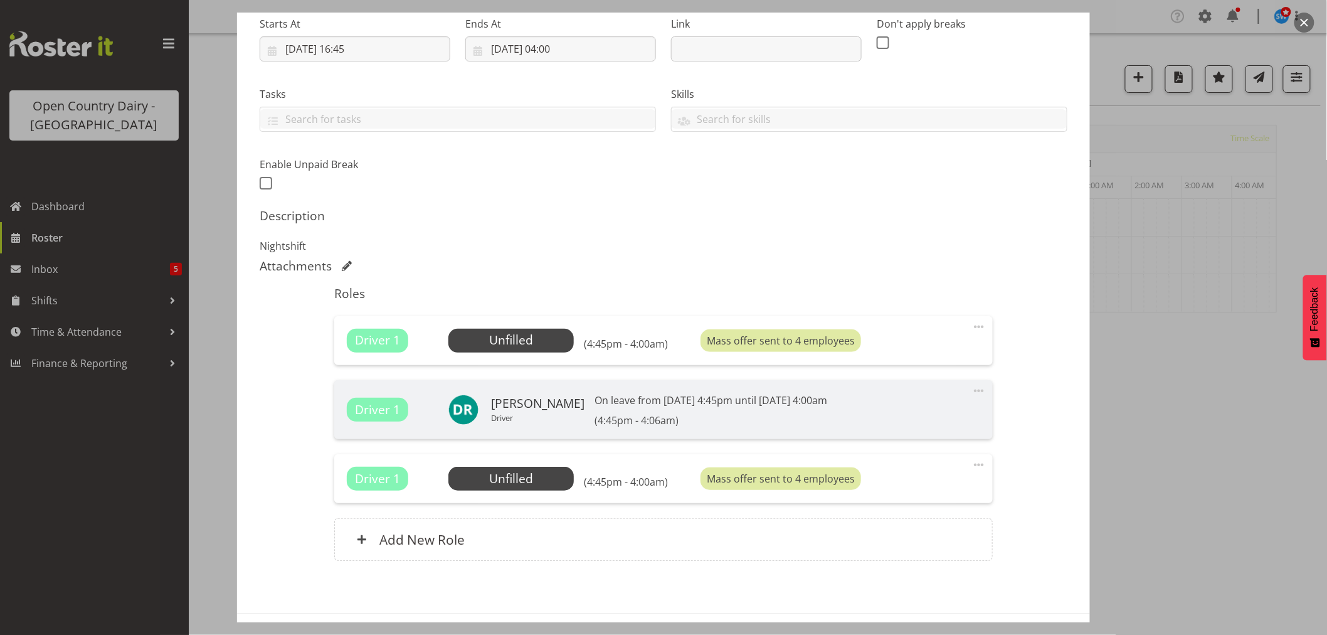
scroll to position [253, 0]
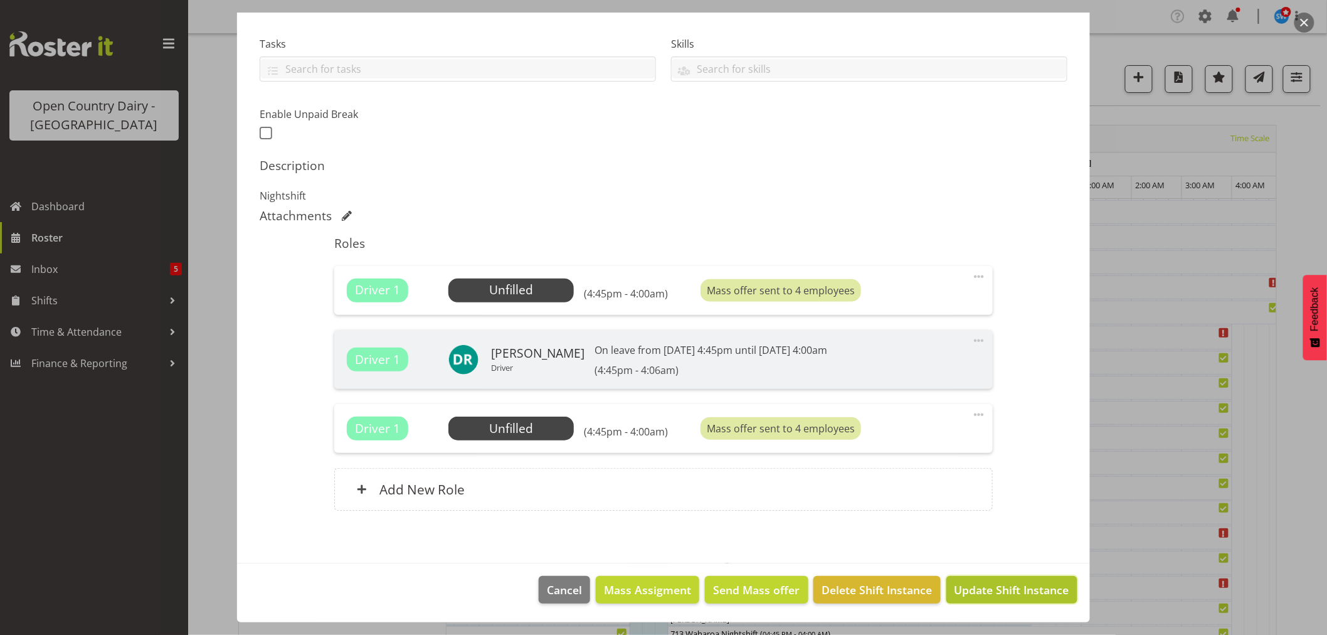
click at [989, 587] on span "Update Shift Instance" at bounding box center [1012, 590] width 115 height 16
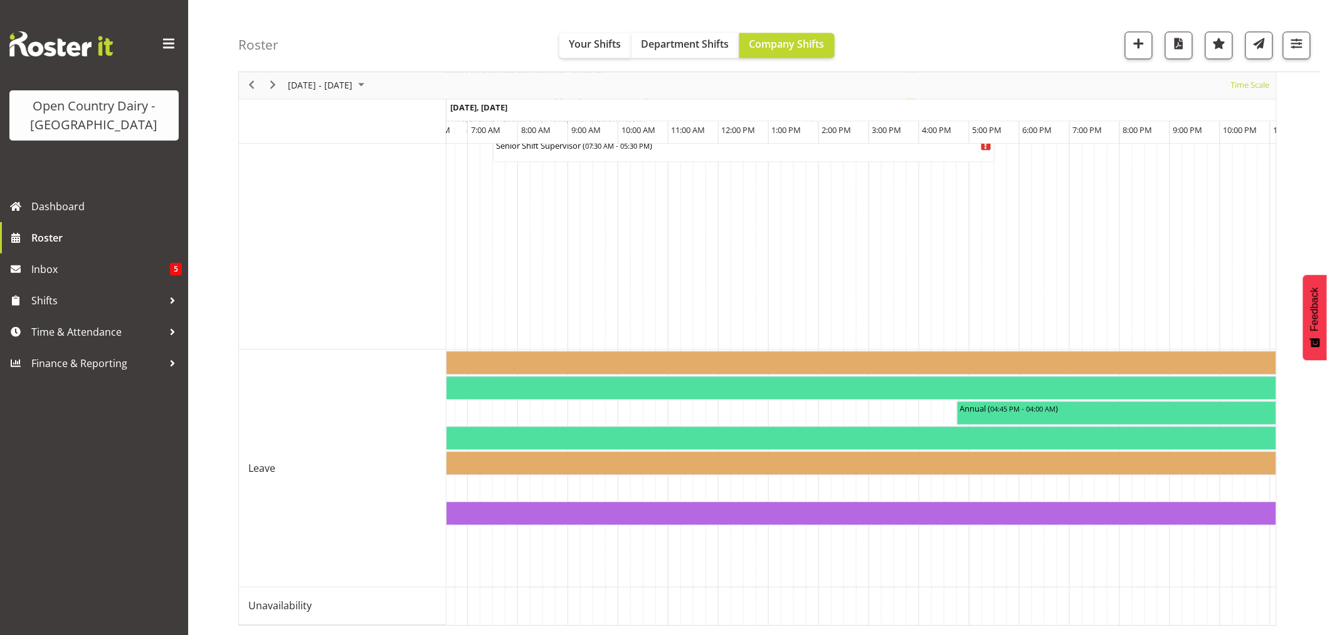
scroll to position [0, 6170]
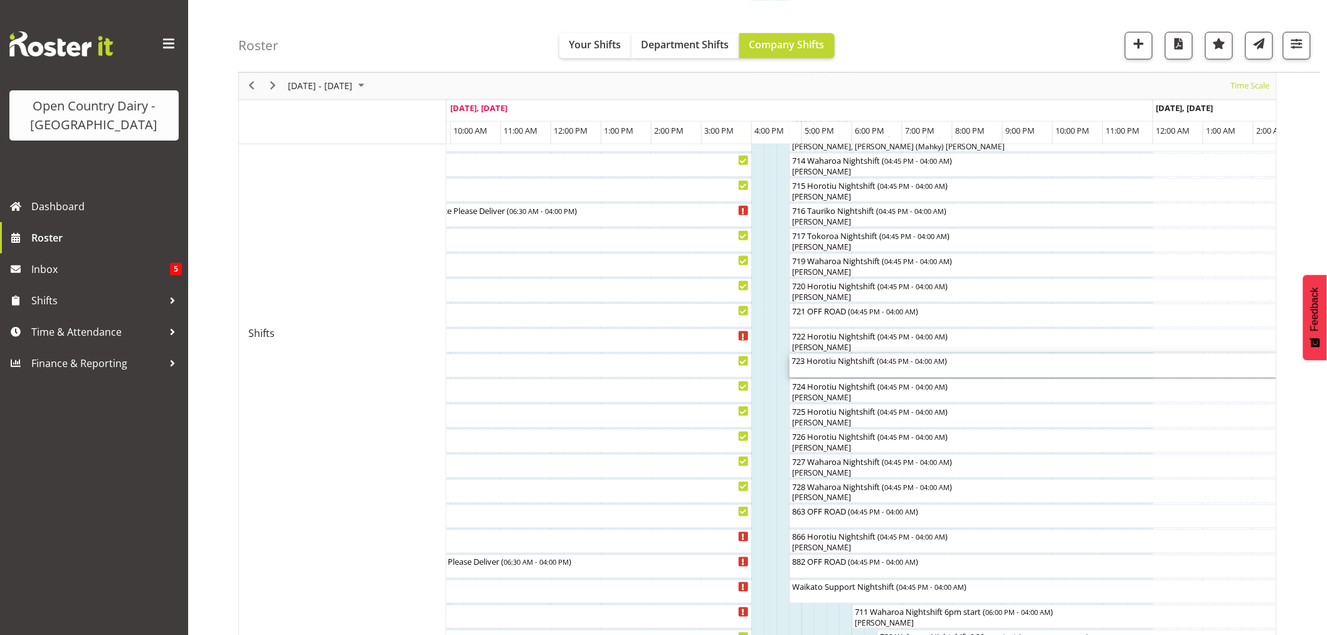
click at [870, 369] on div "723 Horotiu Nightshift ( 04:45 PM - 04:00 AM )" at bounding box center [1072, 366] width 560 height 24
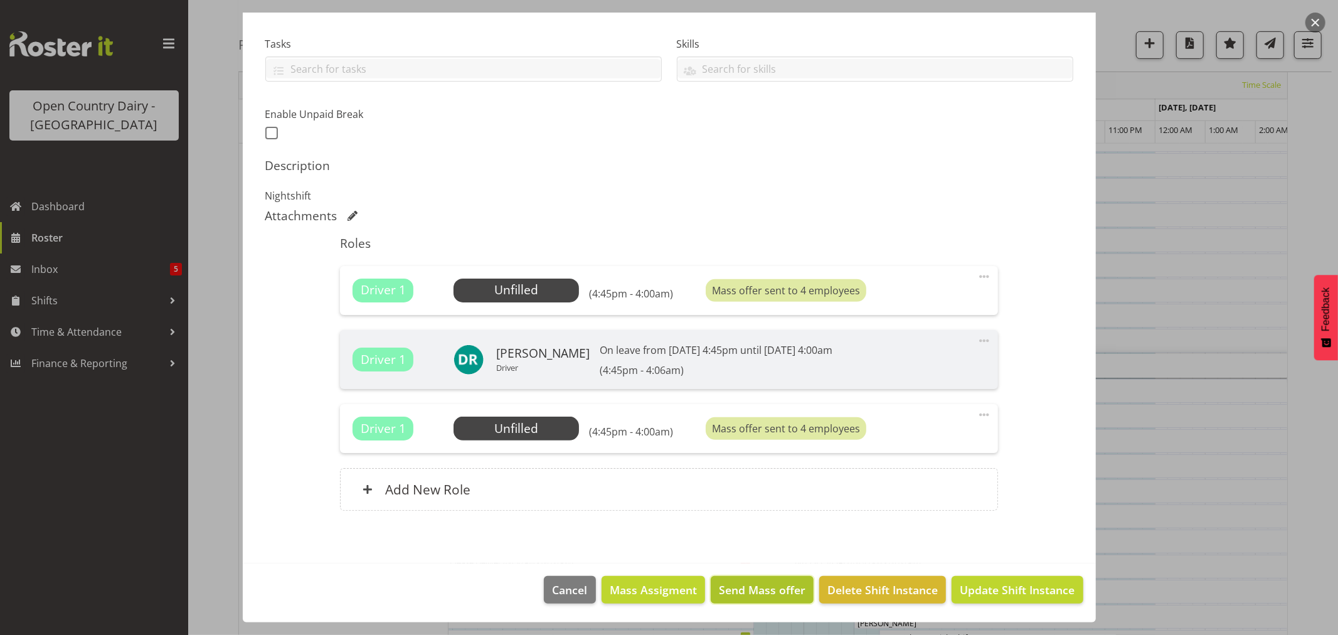
click at [748, 585] on span "Send Mass offer" at bounding box center [762, 590] width 87 height 16
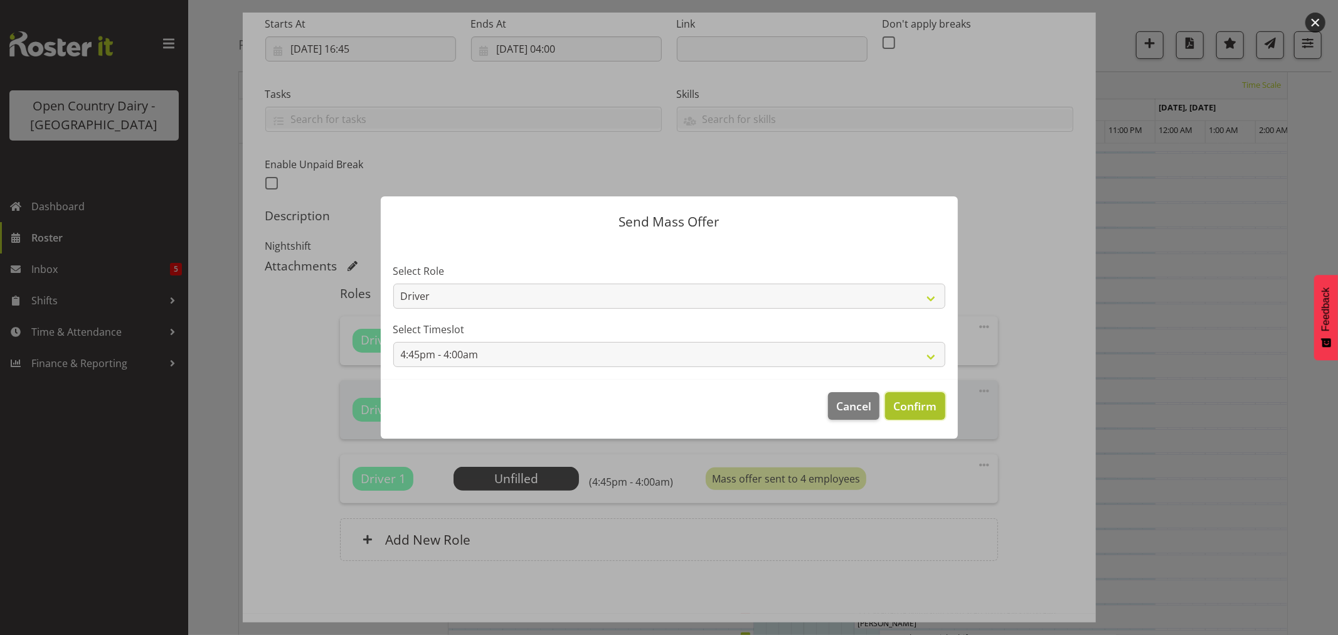
click at [914, 408] on span "Confirm" at bounding box center [914, 406] width 43 height 16
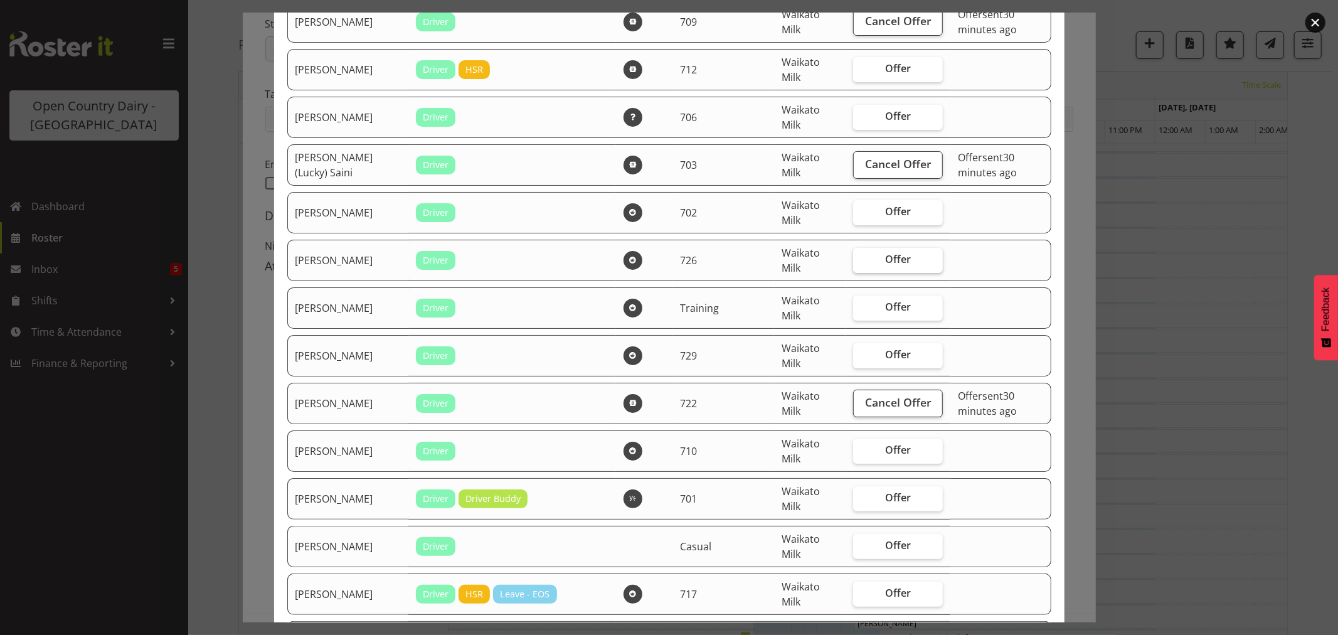
click at [885, 259] on span "Offer" at bounding box center [898, 259] width 26 height 13
click at [861, 259] on input "Offer" at bounding box center [857, 259] width 8 height 8
checkbox input "true"
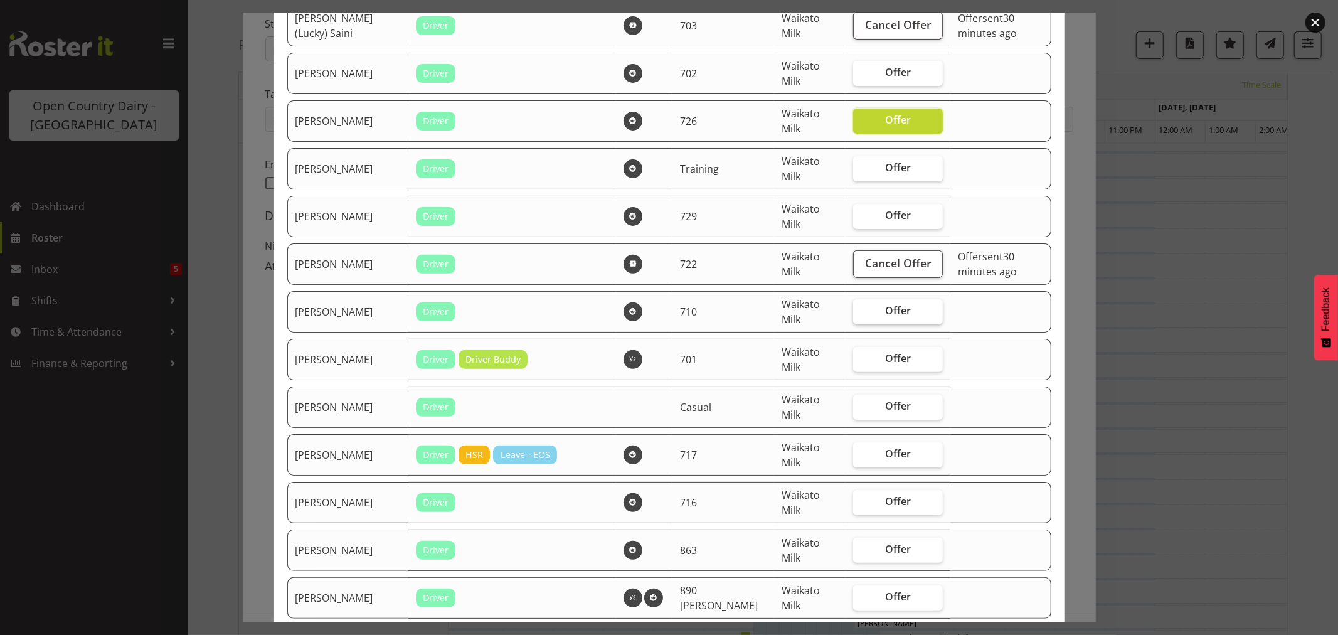
click at [885, 304] on span "Offer" at bounding box center [898, 310] width 26 height 13
click at [861, 307] on input "Offer" at bounding box center [857, 311] width 8 height 8
checkbox input "true"
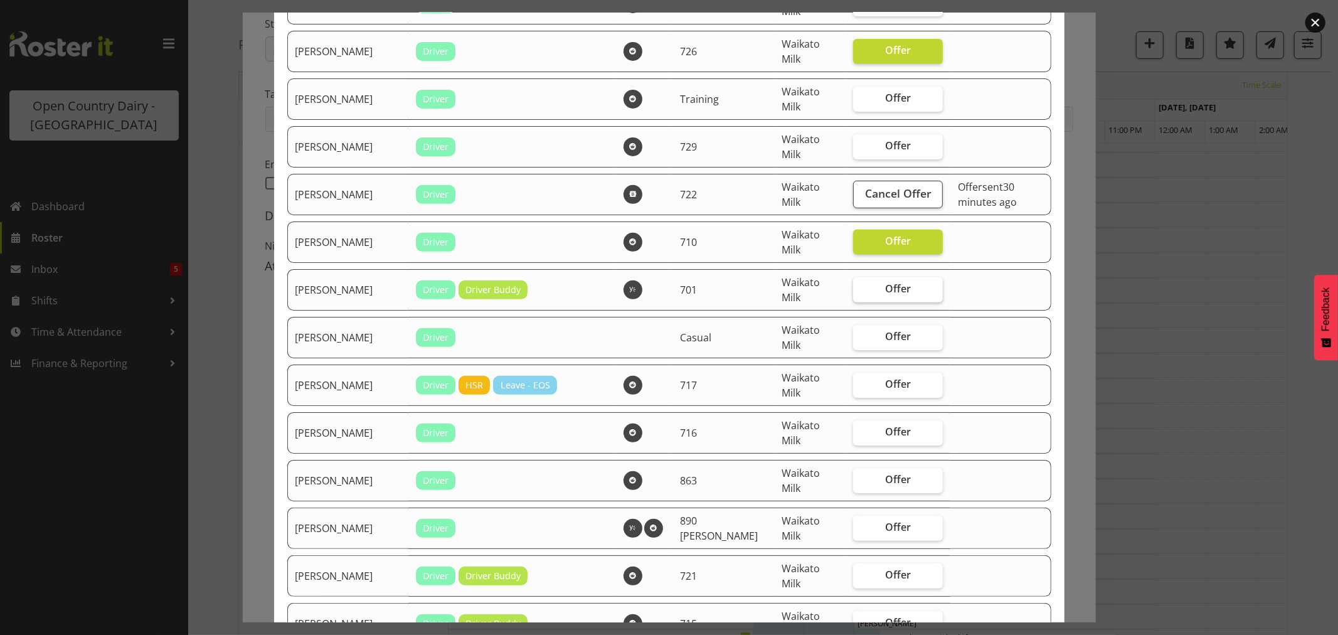
click at [885, 286] on span "Offer" at bounding box center [898, 288] width 26 height 13
click at [861, 286] on input "Offer" at bounding box center [857, 289] width 8 height 8
checkbox input "true"
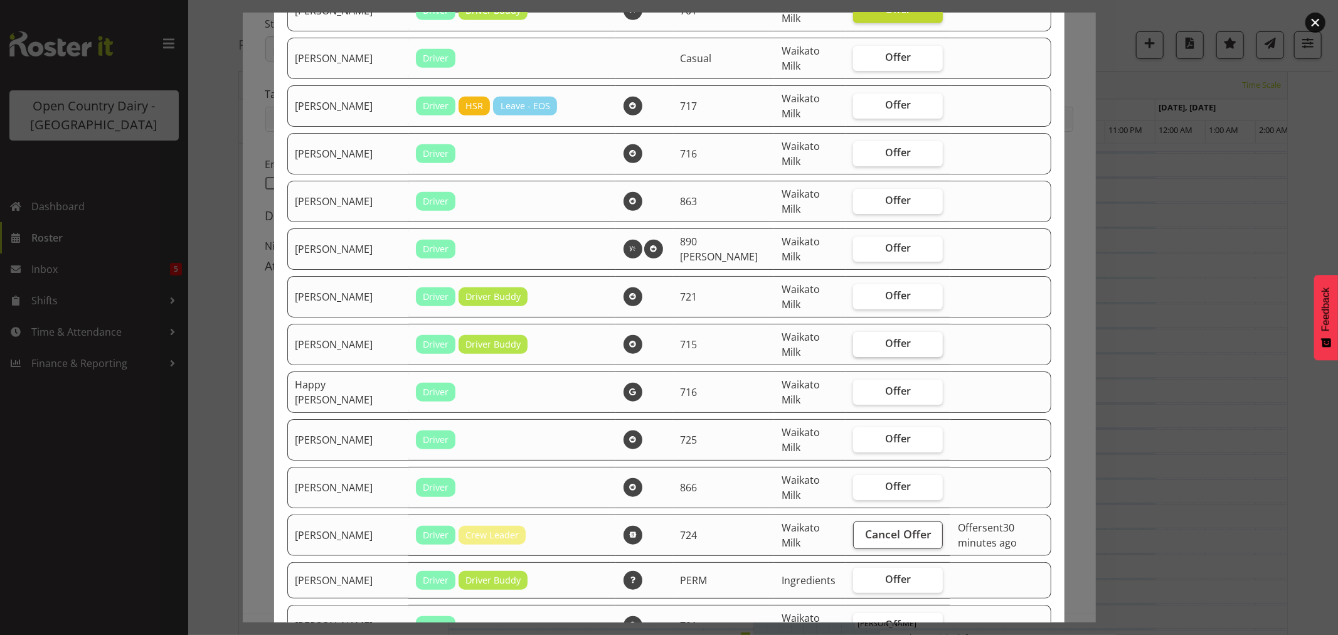
click at [885, 348] on span "Offer" at bounding box center [898, 343] width 26 height 13
click at [858, 348] on input "Offer" at bounding box center [857, 343] width 8 height 8
checkbox input "true"
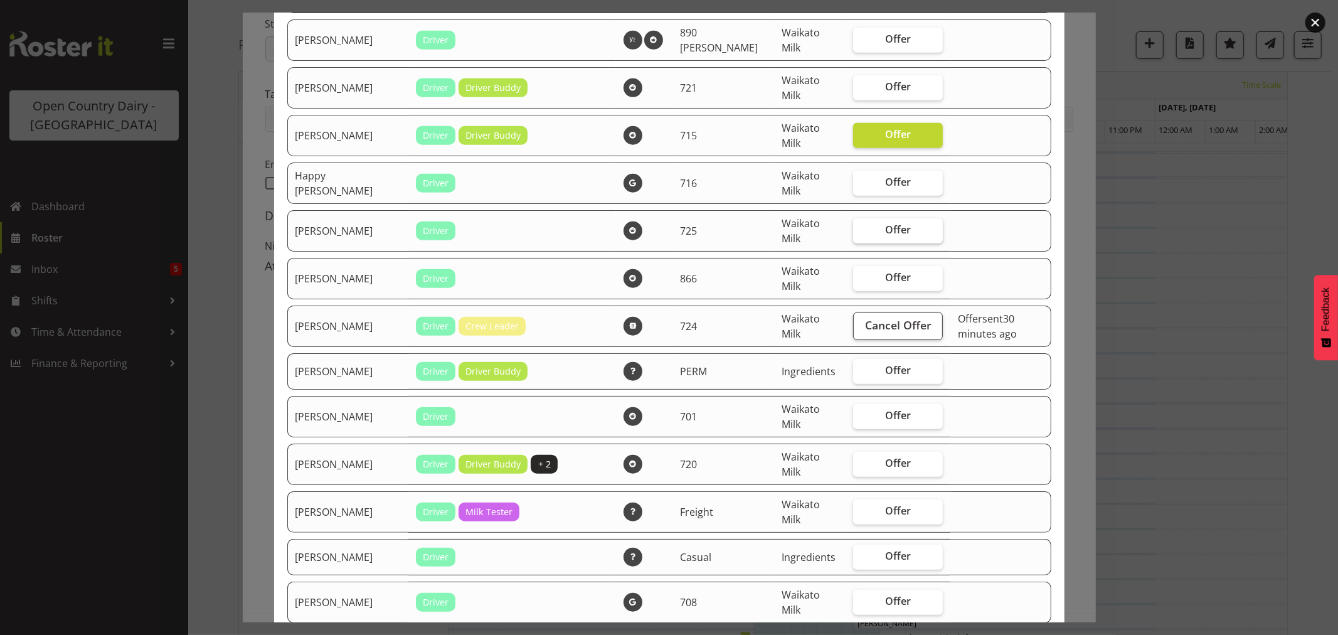
click at [885, 226] on span "Offer" at bounding box center [898, 229] width 26 height 13
click at [861, 226] on input "Offer" at bounding box center [857, 230] width 8 height 8
checkbox input "true"
click at [885, 278] on span "Offer" at bounding box center [898, 277] width 26 height 13
click at [861, 278] on input "Offer" at bounding box center [857, 278] width 8 height 8
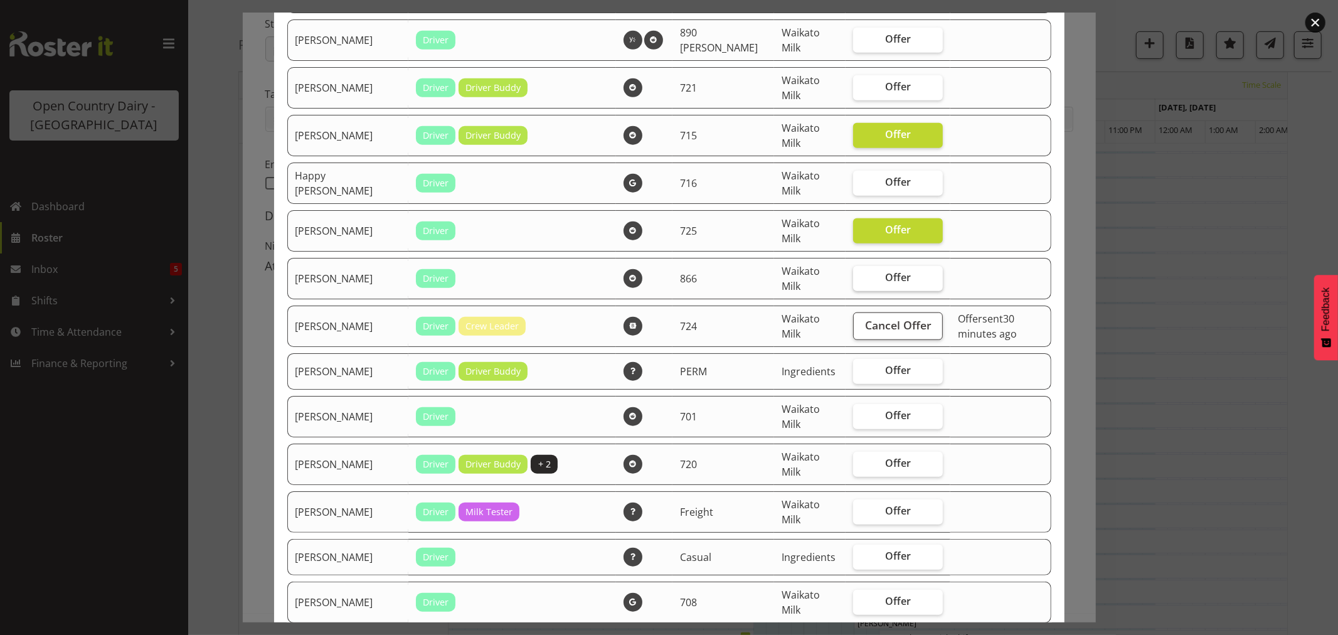
checkbox input "true"
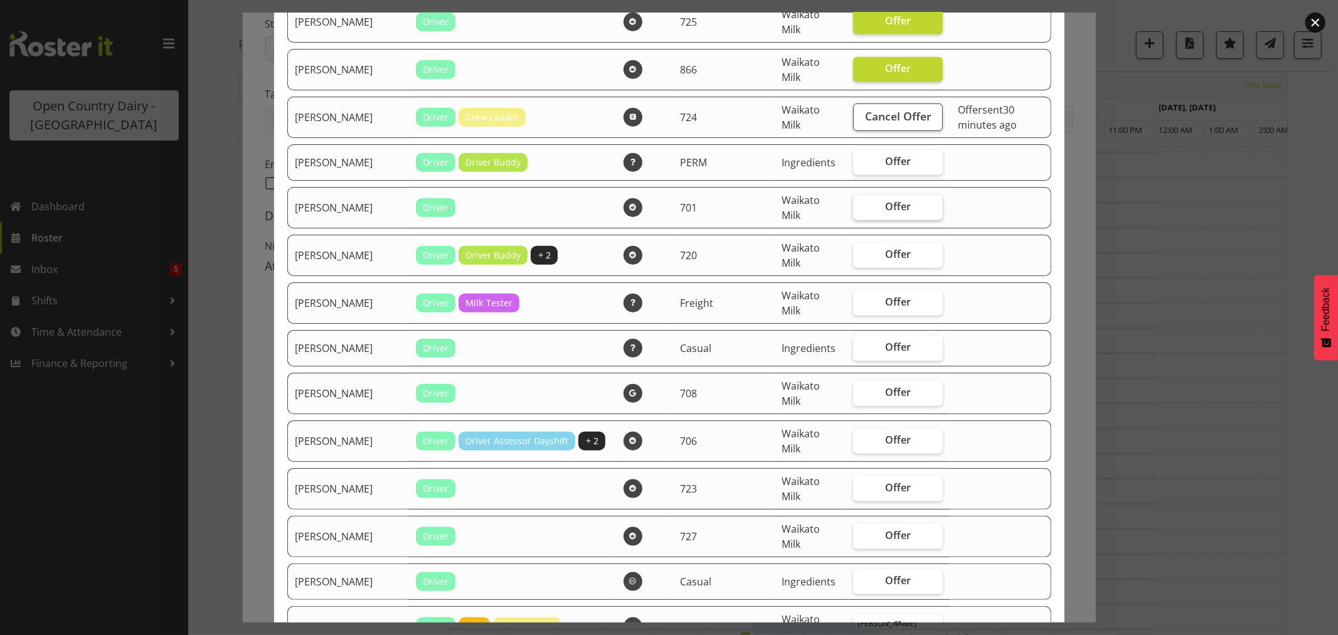
click at [875, 201] on label "Offer" at bounding box center [898, 207] width 90 height 25
click at [861, 203] on input "Offer" at bounding box center [857, 207] width 8 height 8
checkbox input "true"
click at [885, 253] on span "Offer" at bounding box center [898, 254] width 26 height 13
click at [861, 253] on input "Offer" at bounding box center [857, 254] width 8 height 8
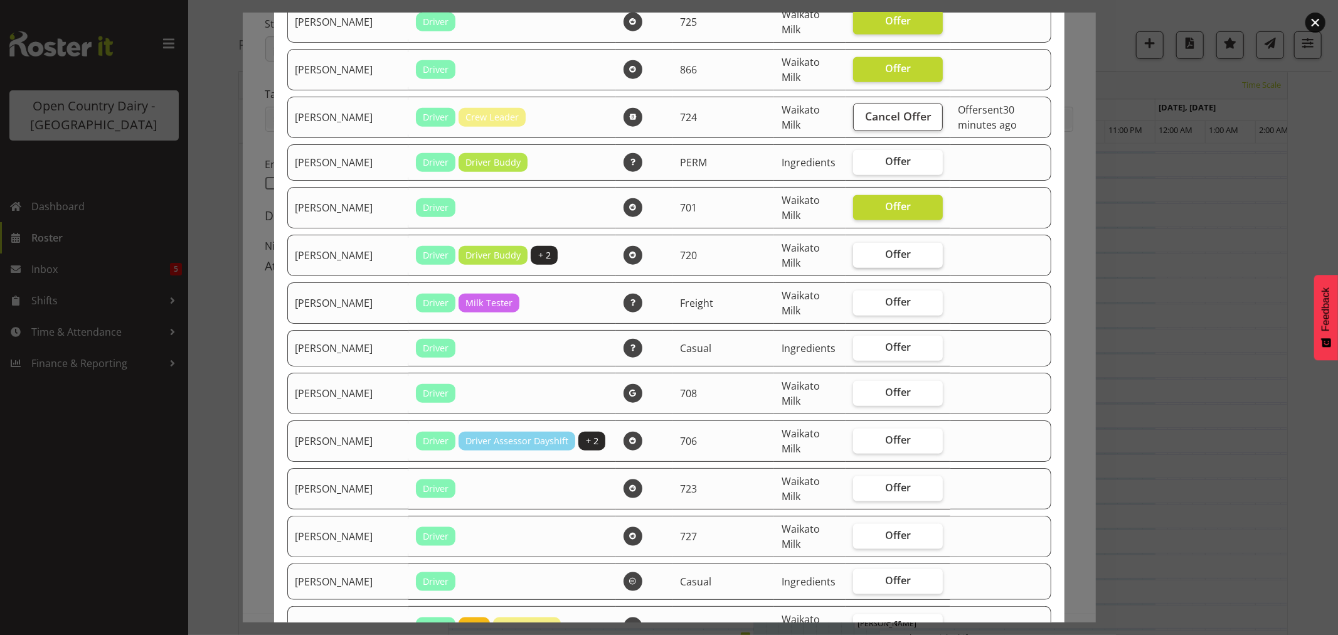
checkbox input "true"
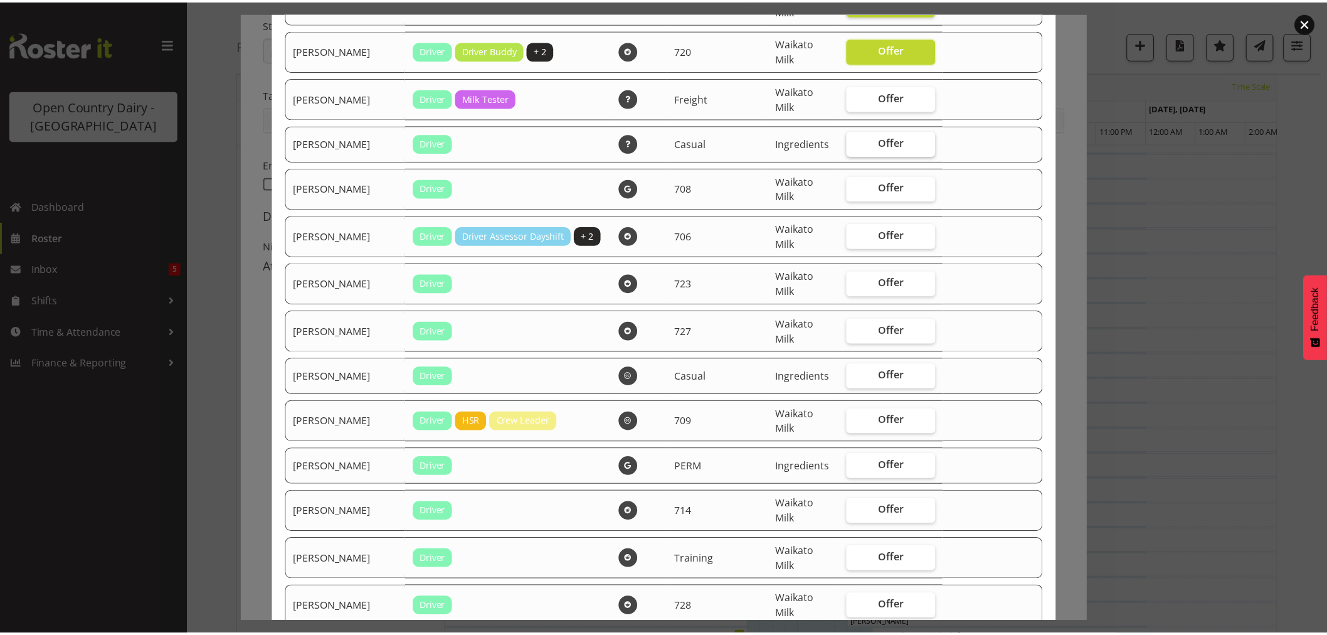
scroll to position [1324, 0]
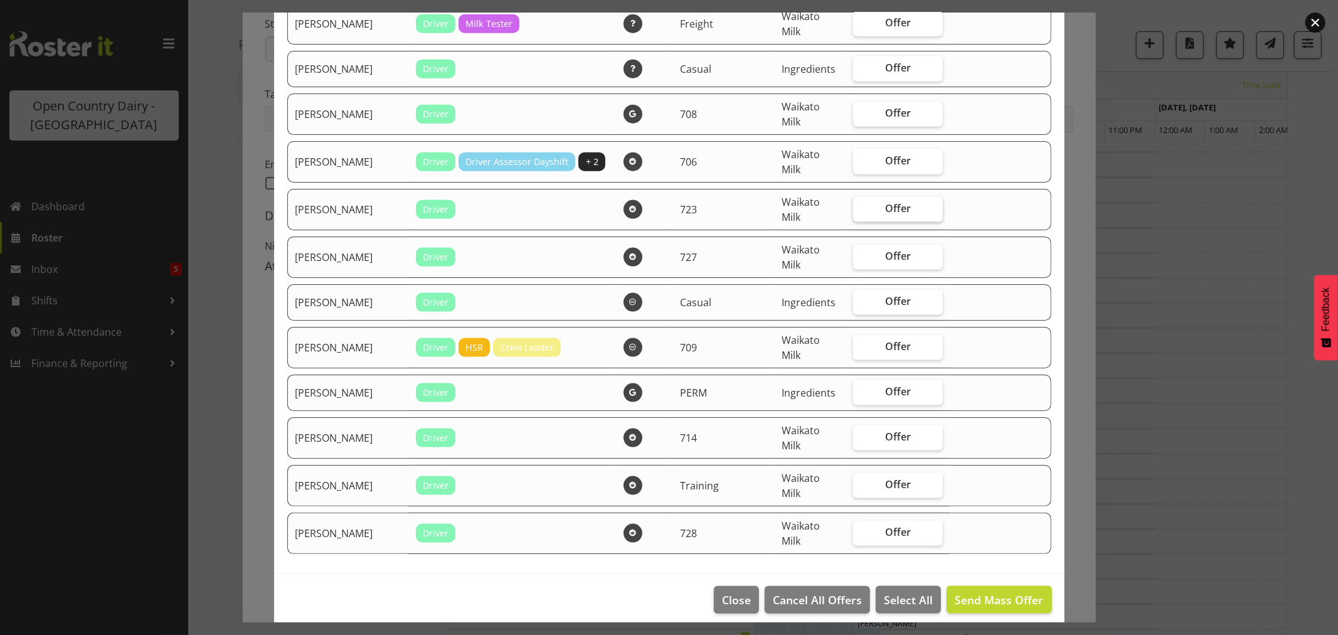
click at [885, 208] on span "Offer" at bounding box center [898, 208] width 26 height 13
click at [861, 208] on input "Offer" at bounding box center [857, 209] width 8 height 8
checkbox input "true"
click at [965, 600] on span "Send Mass Offer" at bounding box center [999, 599] width 88 height 15
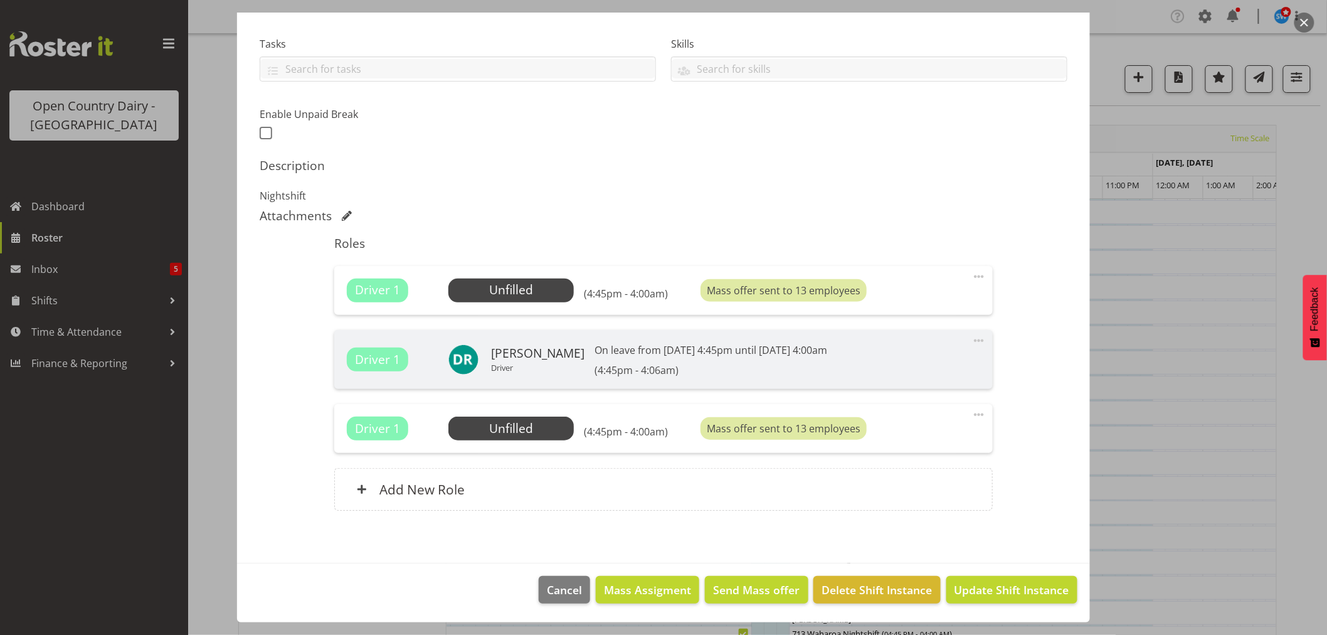
scroll to position [1125, 0]
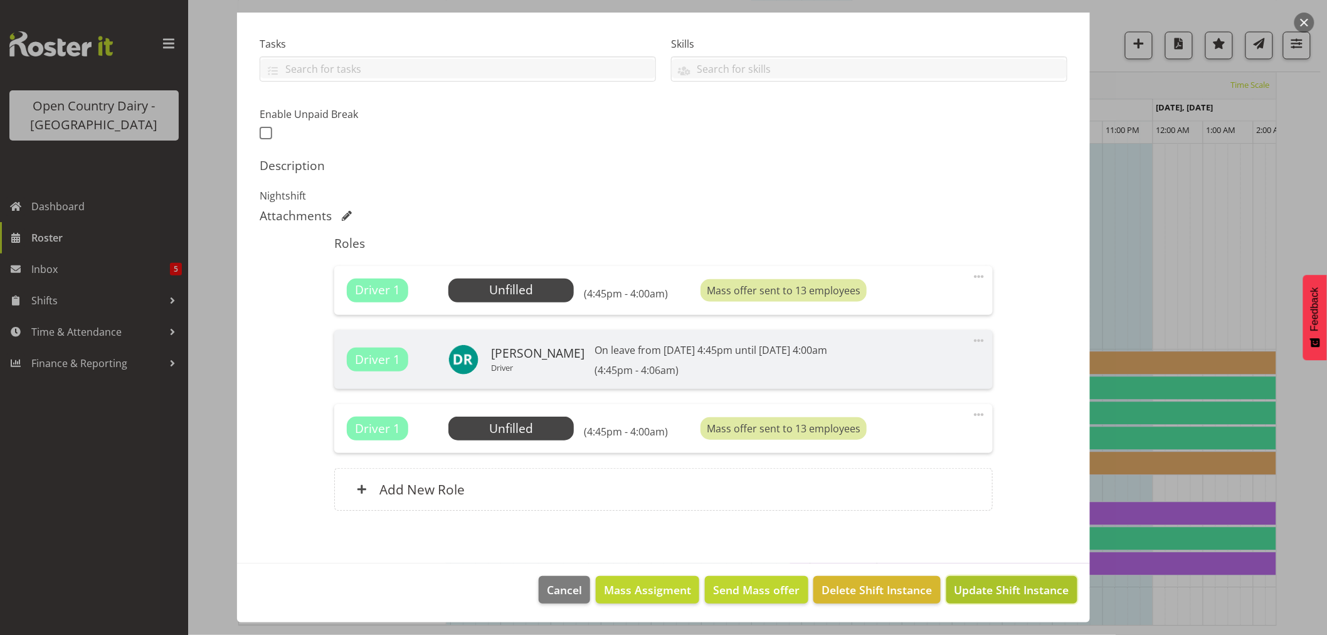
click at [980, 594] on span "Update Shift Instance" at bounding box center [1012, 590] width 115 height 16
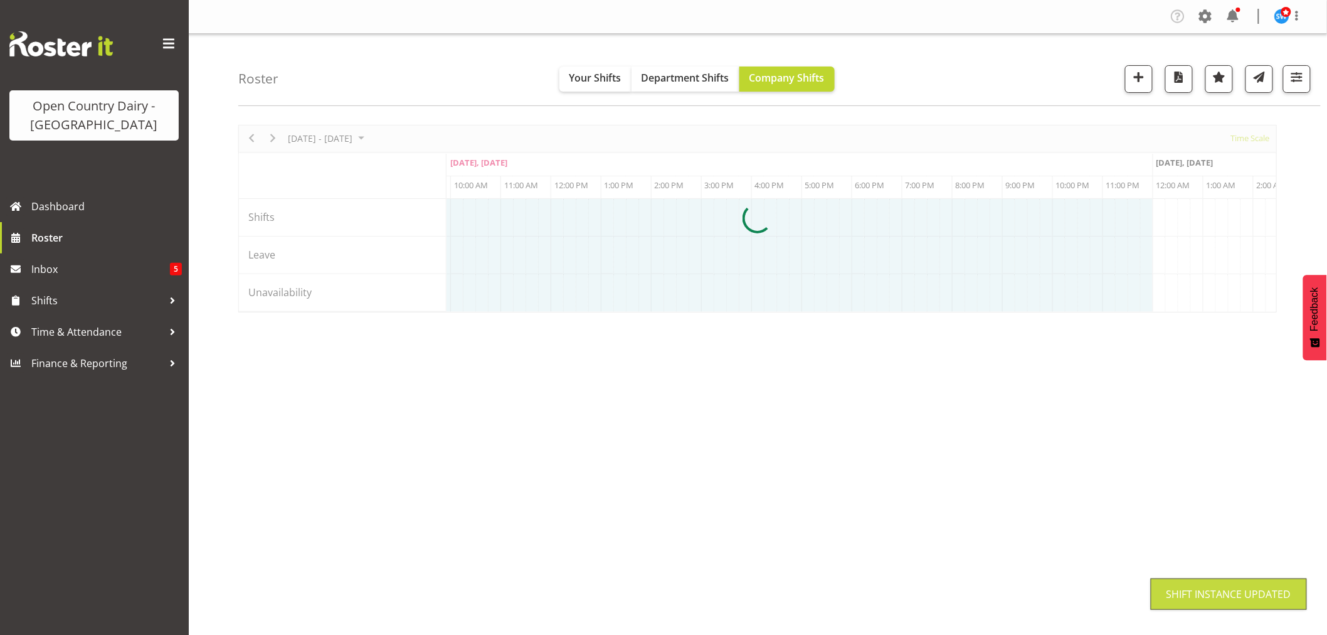
scroll to position [0, 0]
